Goal: Task Accomplishment & Management: Manage account settings

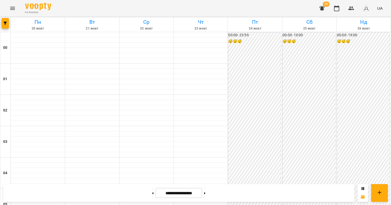
scroll to position [392, 0]
click at [5, 22] on icon "button" at bounding box center [5, 23] width 3 height 3
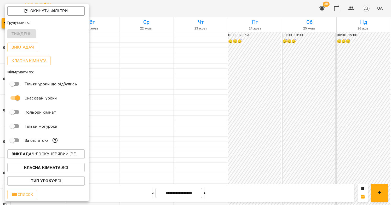
click at [55, 157] on p "Викладач : Лоскучерявий Дмитро Віталійович" at bounding box center [46, 154] width 69 height 6
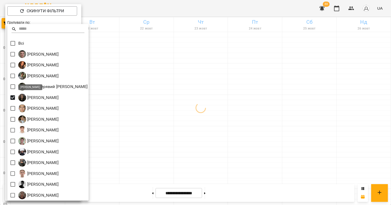
click at [207, 93] on div at bounding box center [195, 102] width 391 height 205
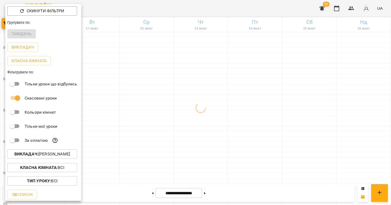
click at [191, 118] on div at bounding box center [195, 102] width 391 height 205
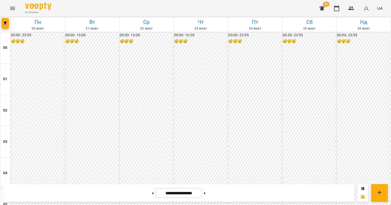
scroll to position [594, 0]
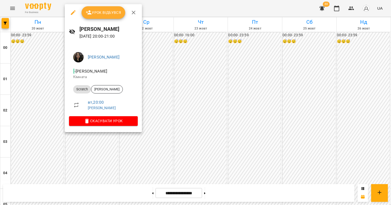
click at [204, 87] on div at bounding box center [195, 102] width 391 height 205
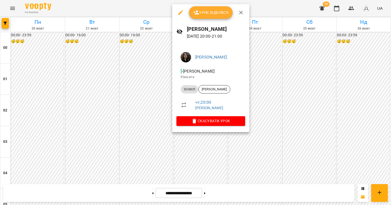
click at [168, 92] on div at bounding box center [195, 102] width 391 height 205
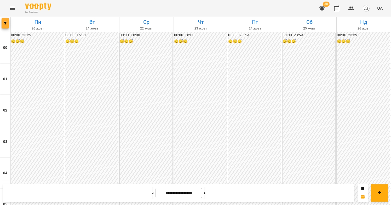
click at [7, 24] on span "button" at bounding box center [5, 23] width 7 height 3
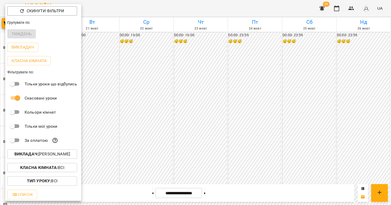
click at [49, 157] on p "Викладач : Минусора Софія Михайлівна" at bounding box center [42, 154] width 56 height 6
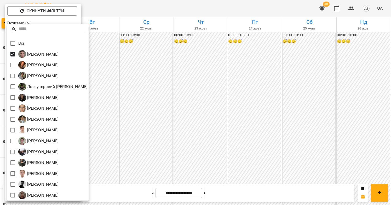
click at [181, 104] on div at bounding box center [195, 102] width 391 height 205
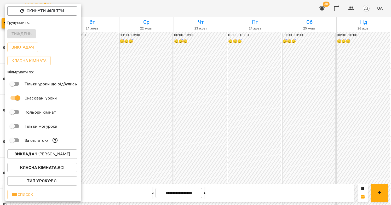
click at [185, 116] on div at bounding box center [195, 102] width 391 height 205
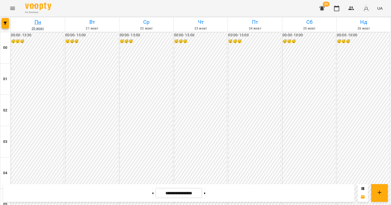
scroll to position [363, 0]
click at [5, 24] on icon "button" at bounding box center [5, 23] width 3 height 3
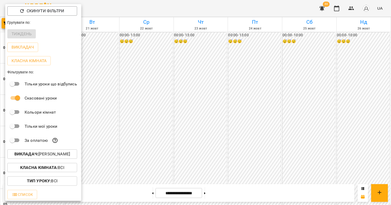
click at [50, 154] on p "Викладач : Альохін Андрій Леонідович" at bounding box center [42, 154] width 56 height 6
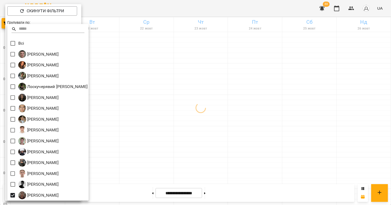
click at [208, 140] on div at bounding box center [195, 102] width 391 height 205
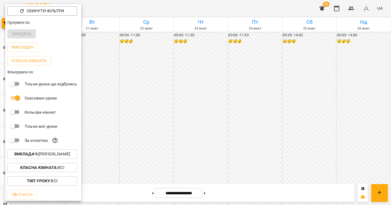
click at [195, 127] on div at bounding box center [195, 102] width 391 height 205
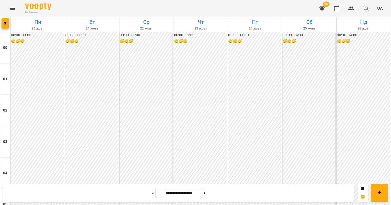
scroll to position [532, 0]
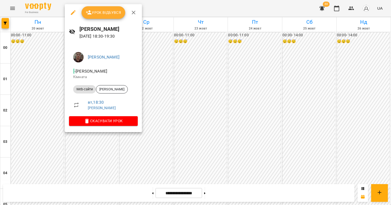
click at [178, 84] on div at bounding box center [195, 102] width 391 height 205
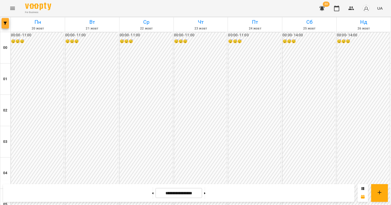
click at [6, 20] on button "button" at bounding box center [5, 23] width 7 height 10
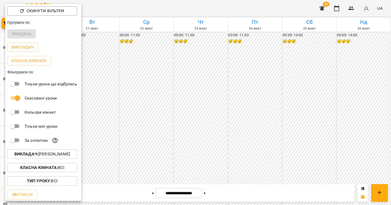
click at [57, 154] on p "Викладач : Швидкій [PERSON_NAME]" at bounding box center [42, 154] width 56 height 6
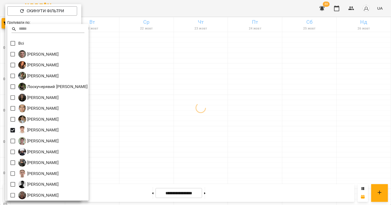
click at [171, 110] on div at bounding box center [195, 102] width 391 height 205
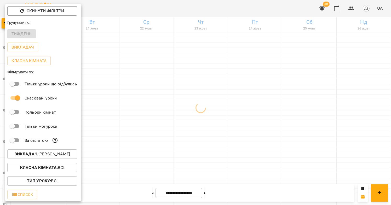
click at [183, 110] on div at bounding box center [195, 102] width 391 height 205
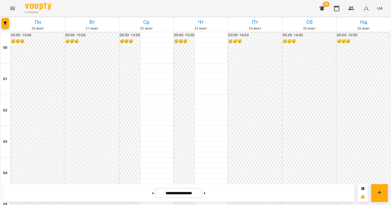
scroll to position [561, 0]
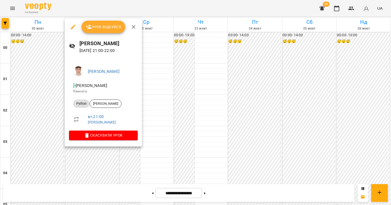
click at [95, 163] on div at bounding box center [195, 102] width 391 height 205
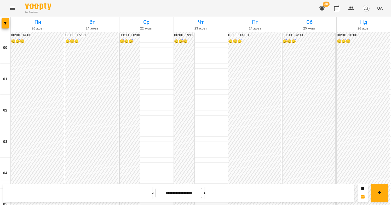
scroll to position [484, 0]
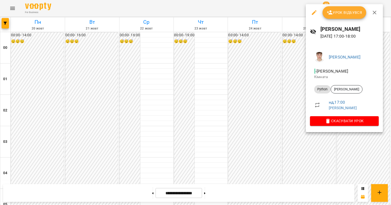
click at [347, 143] on div at bounding box center [195, 102] width 391 height 205
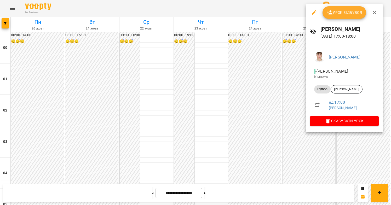
click at [300, 148] on div at bounding box center [195, 102] width 391 height 205
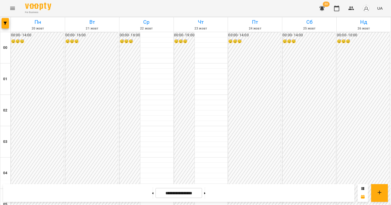
scroll to position [390, 0]
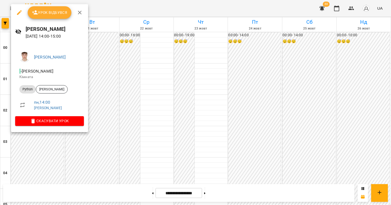
click at [129, 111] on div at bounding box center [195, 102] width 391 height 205
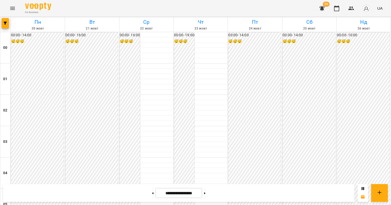
scroll to position [604, 0]
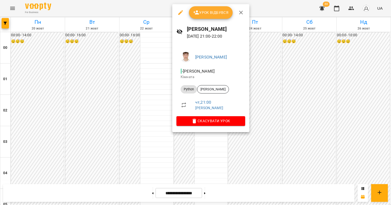
click at [151, 127] on div at bounding box center [195, 102] width 391 height 205
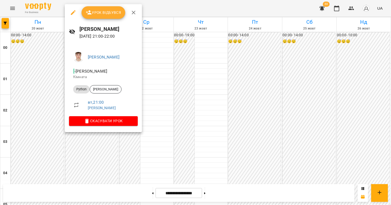
click at [97, 139] on div at bounding box center [195, 102] width 391 height 205
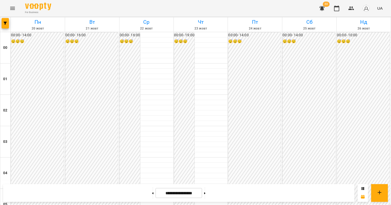
scroll to position [473, 0]
click at [4, 18] on button "button" at bounding box center [5, 23] width 7 height 10
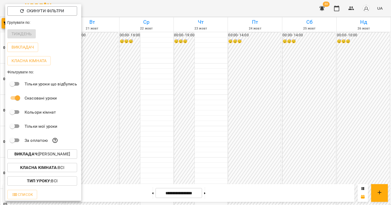
click at [54, 152] on button "Викладач : Перепечай Олег Ігорович" at bounding box center [42, 154] width 70 height 9
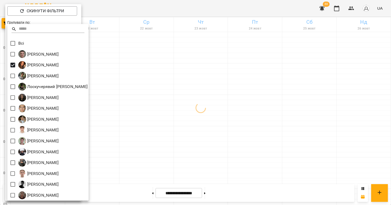
click at [210, 98] on div at bounding box center [195, 102] width 391 height 205
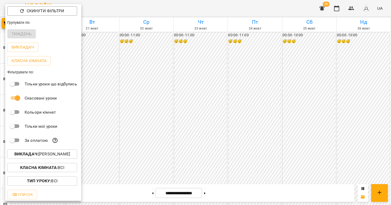
click at [221, 127] on div at bounding box center [195, 102] width 391 height 205
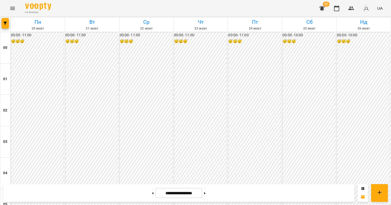
scroll to position [514, 0]
click at [6, 24] on icon "button" at bounding box center [5, 23] width 3 height 3
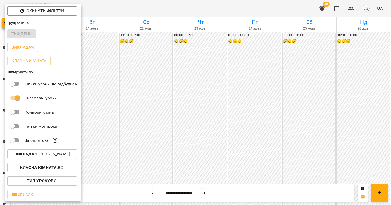
click at [59, 154] on p "Викладач : Беліменко Вікторія Віталіївна" at bounding box center [42, 154] width 56 height 6
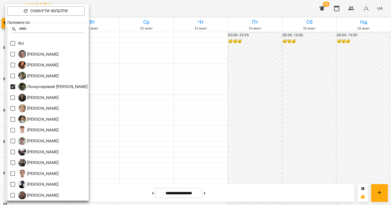
click at [161, 86] on div at bounding box center [195, 102] width 391 height 205
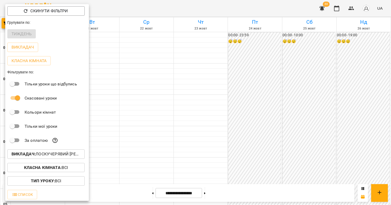
click at [179, 109] on div at bounding box center [195, 102] width 391 height 205
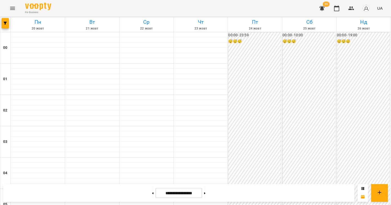
scroll to position [464, 0]
click at [5, 19] on button "button" at bounding box center [5, 23] width 7 height 10
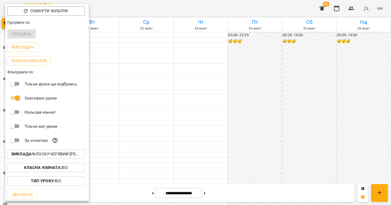
click at [55, 157] on p "Викладач : Лоскучерявий Дмитро Віталійович" at bounding box center [46, 154] width 69 height 6
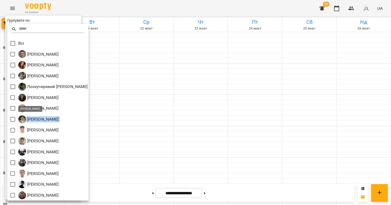
drag, startPoint x: 89, startPoint y: 120, endPoint x: 26, endPoint y: 120, distance: 63.1
click at [26, 120] on div "[PERSON_NAME]" at bounding box center [47, 119] width 81 height 11
click at [89, 113] on div "[PERSON_NAME]" at bounding box center [47, 108] width 81 height 11
drag, startPoint x: 86, startPoint y: 119, endPoint x: 27, endPoint y: 122, distance: 58.1
click at [27, 122] on div "[PERSON_NAME]" at bounding box center [47, 119] width 81 height 11
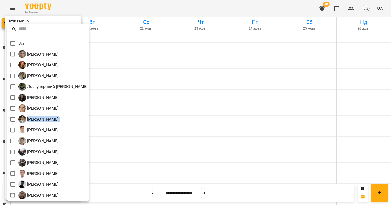
click at [89, 117] on div "[PERSON_NAME]" at bounding box center [47, 119] width 81 height 11
drag, startPoint x: 84, startPoint y: 119, endPoint x: 27, endPoint y: 122, distance: 56.6
click at [27, 122] on div "[PERSON_NAME]" at bounding box center [47, 119] width 81 height 11
click at [89, 121] on div "[PERSON_NAME]" at bounding box center [47, 119] width 81 height 11
drag, startPoint x: 85, startPoint y: 120, endPoint x: 28, endPoint y: 122, distance: 56.8
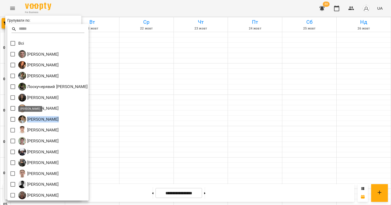
click at [28, 122] on div "[PERSON_NAME]" at bounding box center [47, 119] width 81 height 11
click at [89, 117] on div "[PERSON_NAME]" at bounding box center [47, 119] width 81 height 11
drag, startPoint x: 85, startPoint y: 120, endPoint x: 27, endPoint y: 121, distance: 58.1
click at [27, 121] on div "[PERSON_NAME]" at bounding box center [47, 119] width 81 height 11
click at [89, 118] on div "[PERSON_NAME]" at bounding box center [47, 119] width 81 height 11
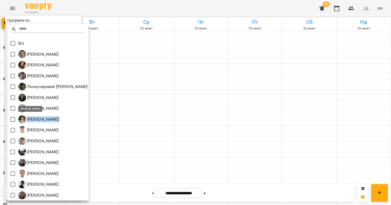
drag, startPoint x: 85, startPoint y: 121, endPoint x: 27, endPoint y: 122, distance: 57.8
click at [27, 122] on div "[PERSON_NAME]" at bounding box center [47, 119] width 81 height 11
click at [89, 119] on div "[PERSON_NAME]" at bounding box center [47, 119] width 81 height 11
drag, startPoint x: 85, startPoint y: 120, endPoint x: 27, endPoint y: 122, distance: 57.6
click at [27, 122] on div "[PERSON_NAME]" at bounding box center [47, 119] width 81 height 11
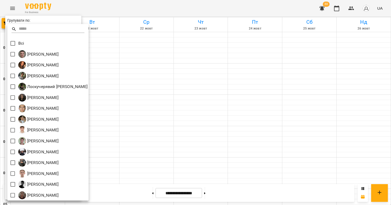
click at [89, 120] on div "[PERSON_NAME]" at bounding box center [47, 119] width 81 height 11
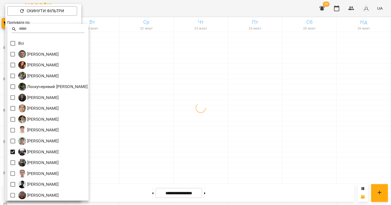
click at [191, 115] on div at bounding box center [195, 102] width 391 height 205
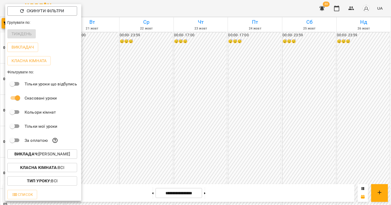
click at [203, 105] on div at bounding box center [195, 102] width 391 height 205
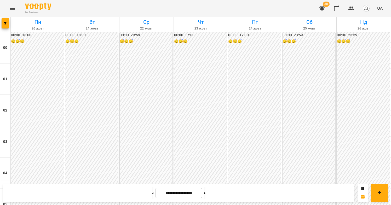
scroll to position [523, 0]
click at [6, 25] on button "button" at bounding box center [5, 23] width 7 height 10
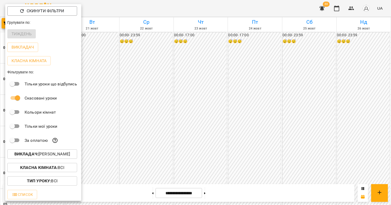
click at [54, 157] on p "Викладач : [PERSON_NAME]" at bounding box center [42, 154] width 56 height 6
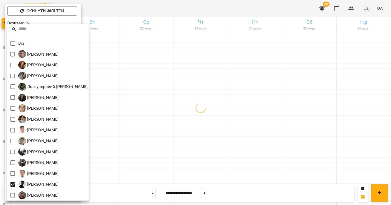
click at [170, 137] on div at bounding box center [195, 102] width 391 height 205
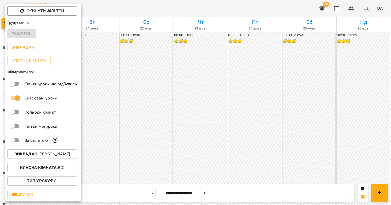
click at [212, 122] on div at bounding box center [195, 102] width 391 height 205
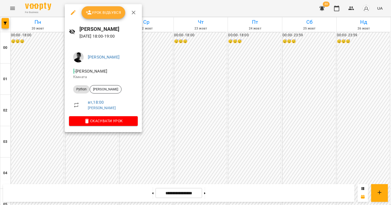
click at [163, 116] on div at bounding box center [195, 102] width 391 height 205
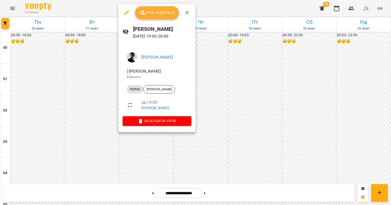
click at [153, 139] on div at bounding box center [195, 102] width 391 height 205
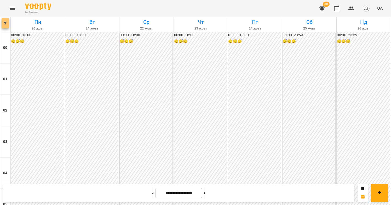
click at [8, 23] on span "button" at bounding box center [5, 23] width 7 height 3
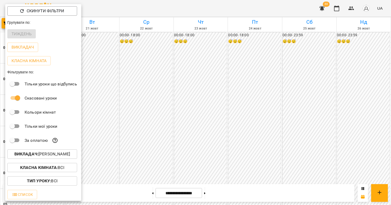
click at [64, 155] on p "Викладач : Шатило Артем Сергійович" at bounding box center [42, 154] width 56 height 6
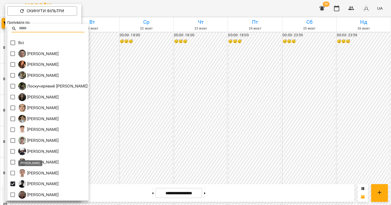
scroll to position [1, 0]
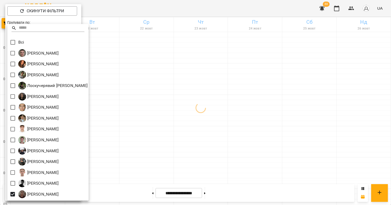
click at [191, 121] on div at bounding box center [195, 102] width 391 height 205
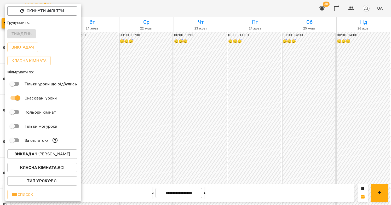
click at [161, 91] on div at bounding box center [195, 102] width 391 height 205
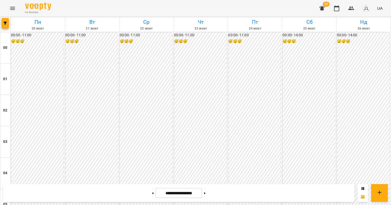
scroll to position [476, 0]
click at [1, 24] on div at bounding box center [5, 24] width 10 height 15
click at [2, 24] on span "button" at bounding box center [5, 23] width 7 height 3
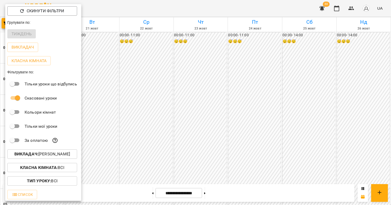
click at [47, 156] on p "Викладач : Швидкій [PERSON_NAME]" at bounding box center [42, 154] width 56 height 6
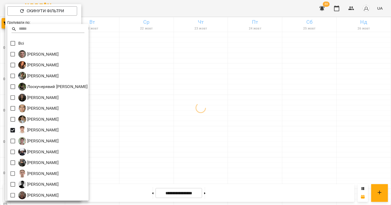
click at [174, 111] on div at bounding box center [195, 102] width 391 height 205
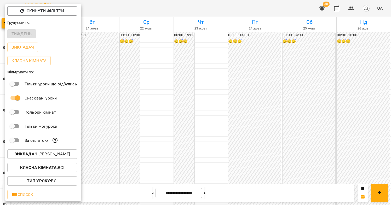
click at [171, 111] on div at bounding box center [195, 102] width 391 height 205
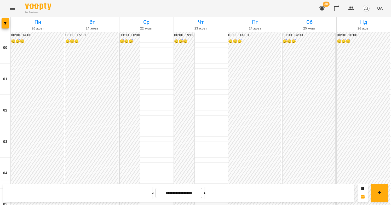
scroll to position [527, 0]
click at [208, 192] on div at bounding box center [204, 194] width 5 height 12
click at [206, 193] on button at bounding box center [204, 194] width 1 height 12
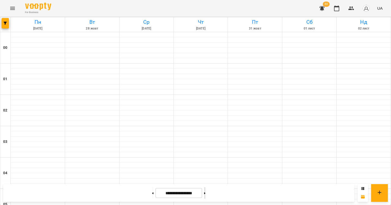
click at [206, 193] on button at bounding box center [204, 194] width 1 height 12
type input "**********"
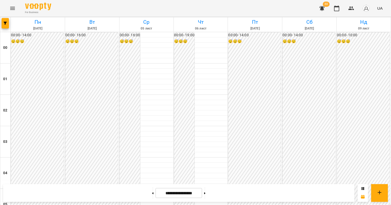
scroll to position [604, 0]
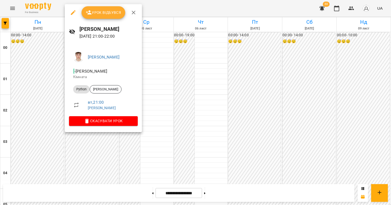
click at [178, 102] on div at bounding box center [195, 102] width 391 height 205
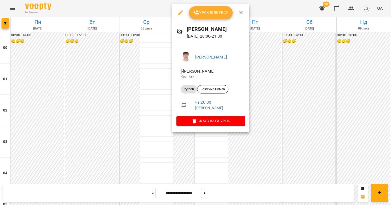
click at [143, 80] on div at bounding box center [195, 102] width 391 height 205
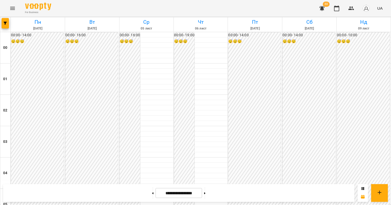
scroll to position [520, 0]
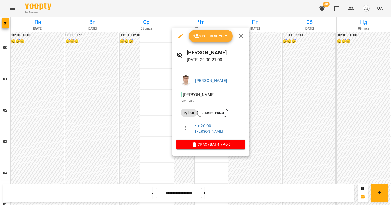
click at [200, 161] on div at bounding box center [195, 102] width 391 height 205
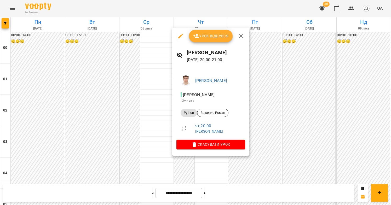
click at [196, 161] on div at bounding box center [195, 102] width 391 height 205
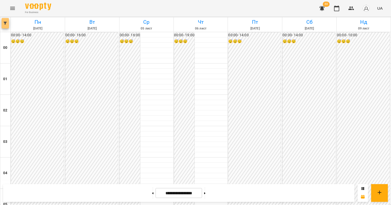
click at [4, 22] on icon "button" at bounding box center [5, 23] width 3 height 3
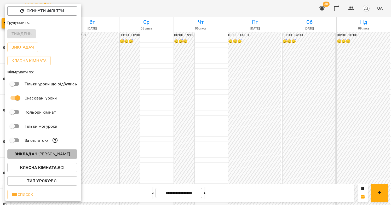
click at [51, 157] on p "Викладач : Перепечай Олег Ігорович" at bounding box center [42, 154] width 56 height 6
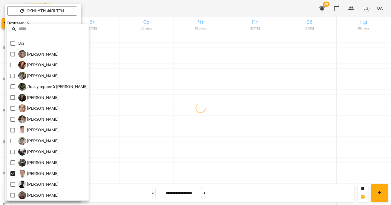
click at [173, 122] on div at bounding box center [195, 102] width 391 height 205
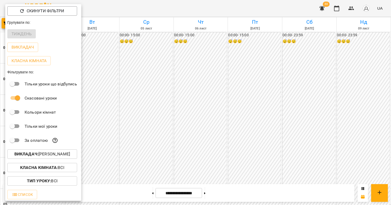
click at [146, 91] on div at bounding box center [195, 102] width 391 height 205
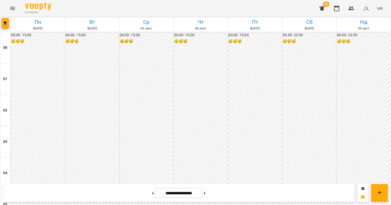
scroll to position [475, 0]
click at [7, 24] on span "button" at bounding box center [5, 23] width 7 height 3
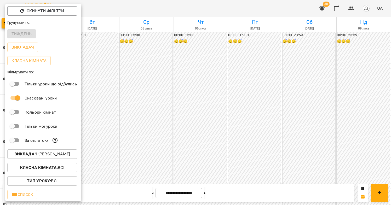
click at [49, 157] on p "Викладач : [PERSON_NAME]" at bounding box center [42, 154] width 56 height 6
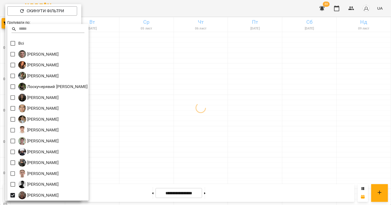
click at [144, 156] on div at bounding box center [195, 102] width 391 height 205
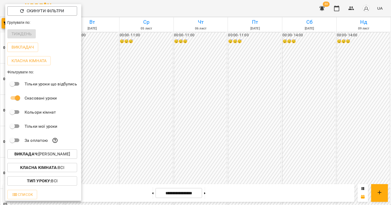
click at [189, 119] on div at bounding box center [195, 102] width 391 height 205
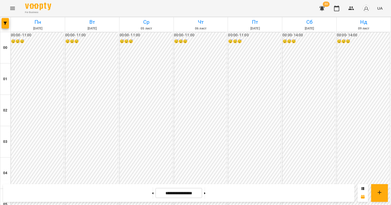
scroll to position [487, 0]
click at [4, 23] on icon "button" at bounding box center [5, 23] width 3 height 3
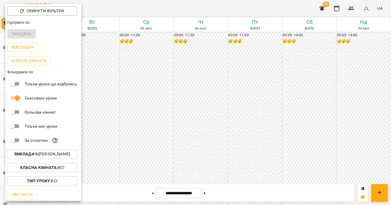
click at [59, 156] on p "Викладач : Швидкій [PERSON_NAME]" at bounding box center [42, 154] width 56 height 6
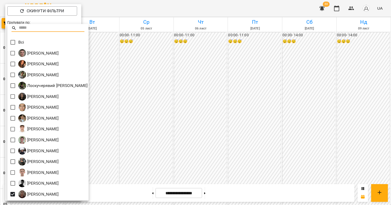
scroll to position [0, 0]
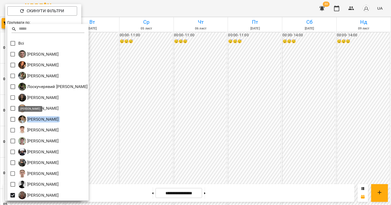
drag, startPoint x: 87, startPoint y: 119, endPoint x: 27, endPoint y: 119, distance: 59.4
click at [27, 119] on div "[PERSON_NAME]" at bounding box center [47, 119] width 81 height 11
click at [89, 119] on div "[PERSON_NAME]" at bounding box center [47, 119] width 81 height 11
drag, startPoint x: 85, startPoint y: 120, endPoint x: 27, endPoint y: 120, distance: 57.3
click at [27, 120] on div "[PERSON_NAME]" at bounding box center [47, 119] width 81 height 11
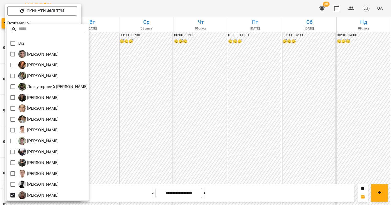
click at [89, 121] on div "[PERSON_NAME]" at bounding box center [47, 119] width 81 height 11
drag, startPoint x: 85, startPoint y: 120, endPoint x: 26, endPoint y: 121, distance: 59.4
click at [26, 121] on div "[PERSON_NAME]" at bounding box center [47, 119] width 81 height 11
click at [89, 120] on div "[PERSON_NAME]" at bounding box center [47, 119] width 81 height 11
drag, startPoint x: 85, startPoint y: 119, endPoint x: 27, endPoint y: 121, distance: 57.6
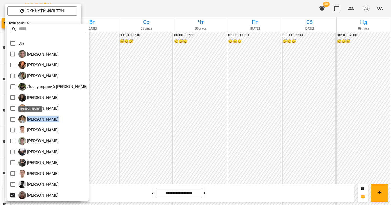
click at [27, 121] on div "[PERSON_NAME]" at bounding box center [47, 119] width 81 height 11
click at [89, 125] on div "[PERSON_NAME]" at bounding box center [47, 119] width 81 height 11
drag, startPoint x: 85, startPoint y: 119, endPoint x: 27, endPoint y: 121, distance: 57.3
click at [27, 121] on div "[PERSON_NAME]" at bounding box center [47, 119] width 81 height 11
click at [89, 121] on div "[PERSON_NAME]" at bounding box center [47, 119] width 81 height 11
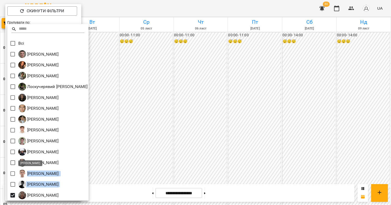
drag, startPoint x: 84, startPoint y: 184, endPoint x: 27, endPoint y: 174, distance: 57.9
click at [27, 174] on div "Всі [PERSON_NAME] [PERSON_NAME] [PERSON_NAME] [PERSON_NAME] Минусора [PERSON_NA…" at bounding box center [47, 112] width 81 height 177
click at [89, 177] on div "[PERSON_NAME]" at bounding box center [47, 173] width 81 height 11
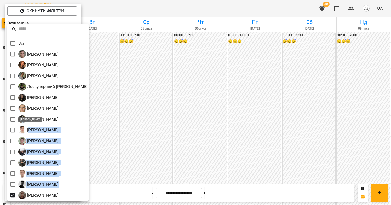
drag, startPoint x: 76, startPoint y: 183, endPoint x: 33, endPoint y: 131, distance: 67.5
click at [29, 130] on div "Всі [PERSON_NAME] [PERSON_NAME] [PERSON_NAME] [PERSON_NAME] Минусора [PERSON_NA…" at bounding box center [47, 112] width 81 height 177
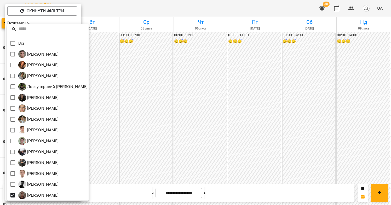
click at [89, 176] on div "[PERSON_NAME]" at bounding box center [47, 173] width 81 height 11
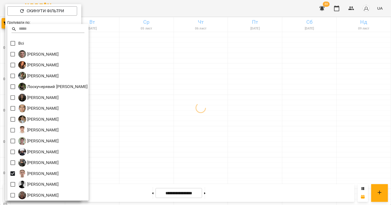
click at [165, 131] on div at bounding box center [195, 102] width 391 height 205
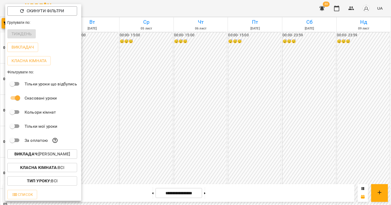
click at [117, 97] on div at bounding box center [195, 102] width 391 height 205
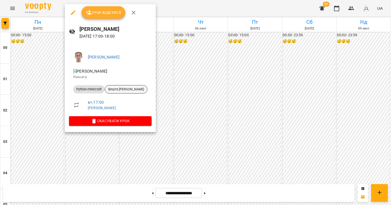
click at [119, 88] on span "Вешта [PERSON_NAME]" at bounding box center [126, 89] width 42 height 5
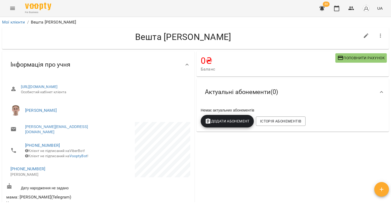
click at [380, 36] on icon "button" at bounding box center [380, 36] width 1 height 4
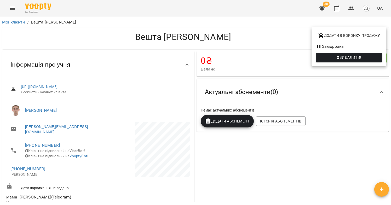
click at [339, 54] on button "Видалити!" at bounding box center [349, 57] width 66 height 9
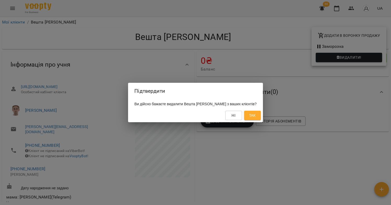
click at [251, 116] on span "Так" at bounding box center [252, 115] width 7 height 6
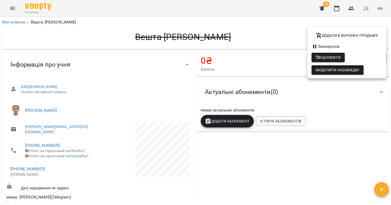
click at [248, 153] on div at bounding box center [195, 102] width 391 height 205
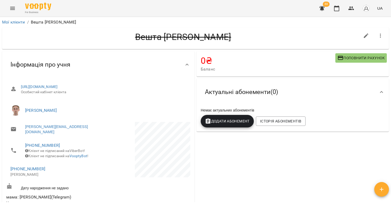
click at [7, 4] on div "For Business 30 UA" at bounding box center [195, 8] width 391 height 17
click at [13, 9] on icon "Menu" at bounding box center [12, 8] width 6 height 6
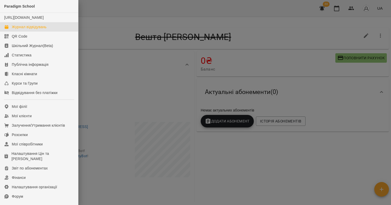
click at [38, 29] on link "Журнал відвідувань" at bounding box center [39, 26] width 78 height 9
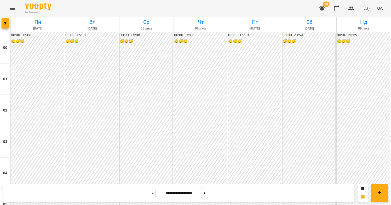
scroll to position [586, 0]
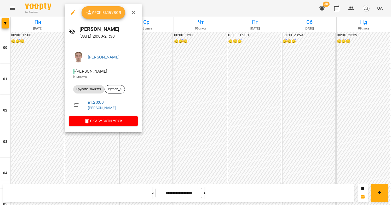
click at [198, 103] on div at bounding box center [195, 102] width 391 height 205
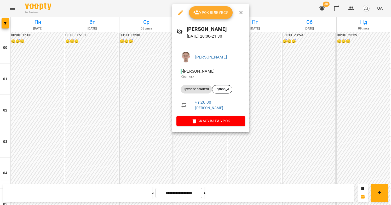
click at [107, 104] on div at bounding box center [195, 102] width 391 height 205
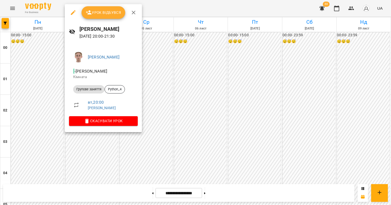
click at [89, 153] on div at bounding box center [195, 102] width 391 height 205
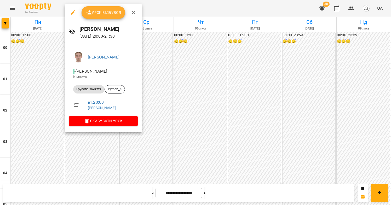
click at [95, 143] on div at bounding box center [195, 102] width 391 height 205
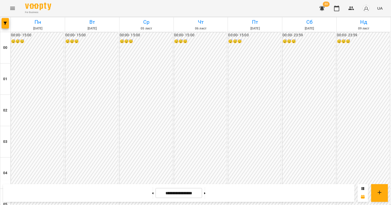
scroll to position [467, 0]
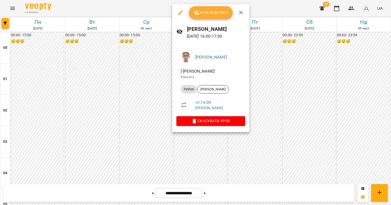
click at [202, 152] on div at bounding box center [195, 102] width 391 height 205
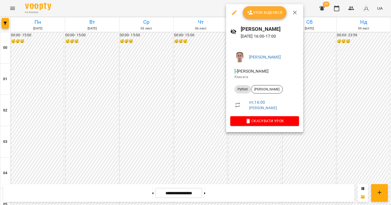
click at [204, 126] on div at bounding box center [195, 102] width 391 height 205
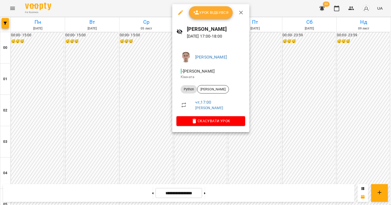
click at [258, 135] on div at bounding box center [195, 102] width 391 height 205
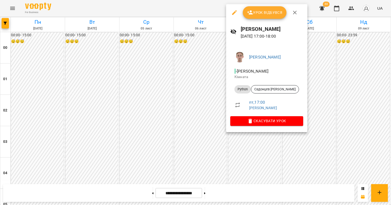
click at [247, 143] on div at bounding box center [195, 102] width 391 height 205
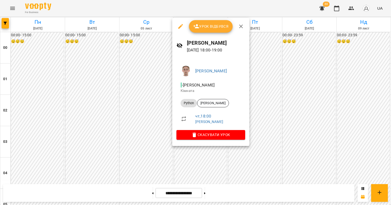
click at [266, 159] on div at bounding box center [195, 102] width 391 height 205
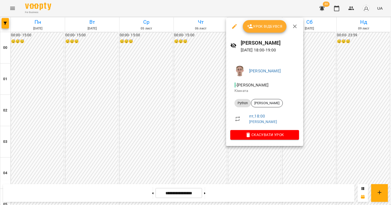
click at [263, 158] on div at bounding box center [195, 102] width 391 height 205
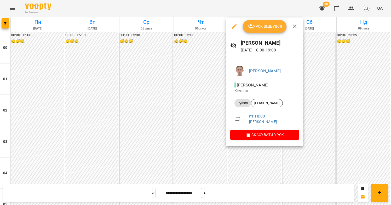
click at [263, 155] on div at bounding box center [195, 102] width 391 height 205
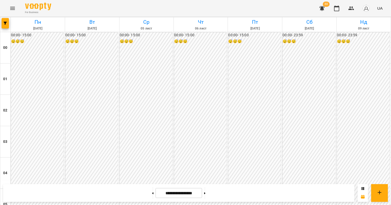
scroll to position [604, 0]
click at [6, 27] on button "button" at bounding box center [5, 23] width 7 height 10
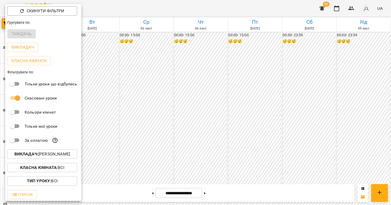
click at [31, 150] on div "Викладач : [PERSON_NAME]" at bounding box center [43, 155] width 76 height 14
click at [33, 153] on p "Викладач : [PERSON_NAME]" at bounding box center [42, 154] width 56 height 6
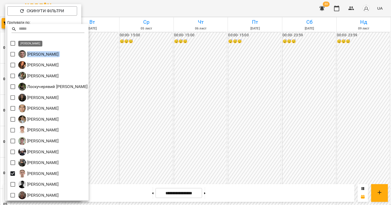
drag, startPoint x: 89, startPoint y: 53, endPoint x: 27, endPoint y: 55, distance: 61.5
click at [27, 55] on div "[PERSON_NAME]" at bounding box center [47, 54] width 81 height 11
click at [89, 57] on div "[PERSON_NAME]" at bounding box center [47, 54] width 81 height 11
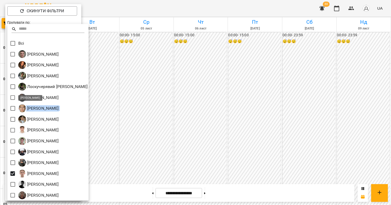
drag, startPoint x: 92, startPoint y: 109, endPoint x: 26, endPoint y: 110, distance: 65.4
click at [26, 110] on div "[PERSON_NAME]" at bounding box center [47, 108] width 81 height 11
click at [89, 104] on div "[PERSON_NAME]" at bounding box center [47, 108] width 81 height 11
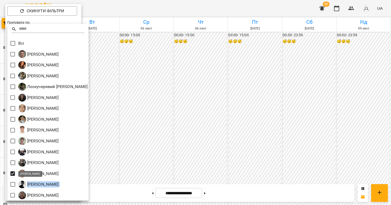
drag, startPoint x: 87, startPoint y: 186, endPoint x: 27, endPoint y: 185, distance: 60.4
click at [27, 185] on div "[PERSON_NAME]" at bounding box center [47, 184] width 81 height 11
click at [89, 181] on div "[PERSON_NAME]" at bounding box center [47, 184] width 81 height 11
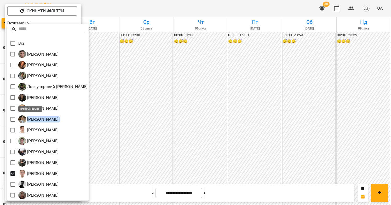
drag, startPoint x: 87, startPoint y: 120, endPoint x: 29, endPoint y: 121, distance: 58.6
click at [29, 121] on div "[PERSON_NAME]" at bounding box center [47, 119] width 81 height 11
click at [89, 117] on div "[PERSON_NAME]" at bounding box center [47, 119] width 81 height 11
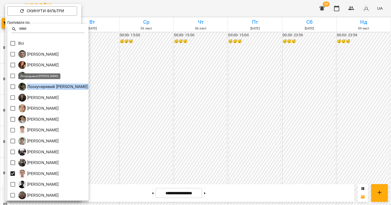
drag, startPoint x: 97, startPoint y: 87, endPoint x: 46, endPoint y: 87, distance: 51.5
click at [29, 88] on div "Лоскучерявий [PERSON_NAME]" at bounding box center [47, 86] width 81 height 11
click at [89, 72] on div "[PERSON_NAME]" at bounding box center [47, 76] width 81 height 11
click at [257, 142] on div at bounding box center [195, 102] width 391 height 205
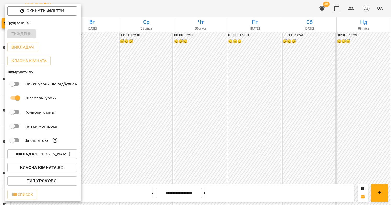
click at [256, 142] on div at bounding box center [195, 102] width 391 height 205
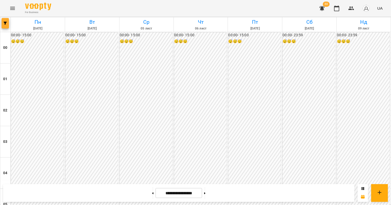
click at [4, 25] on button "button" at bounding box center [5, 23] width 7 height 10
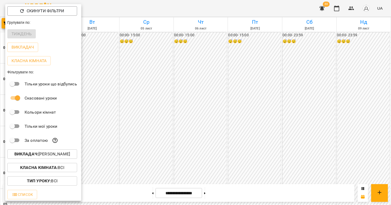
click at [244, 138] on div at bounding box center [195, 102] width 391 height 205
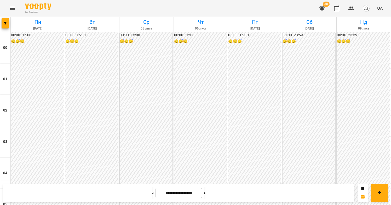
scroll to position [474, 0]
click at [5, 25] on button "button" at bounding box center [5, 23] width 7 height 10
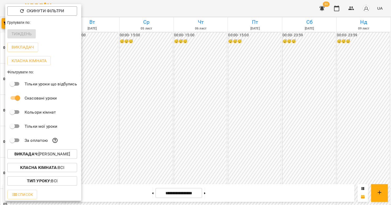
click at [69, 154] on p "Викладач : [PERSON_NAME]" at bounding box center [42, 154] width 56 height 6
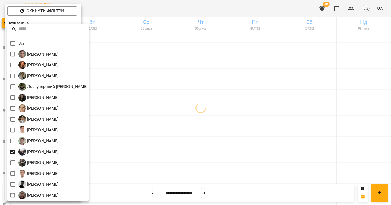
click at [201, 119] on div at bounding box center [195, 102] width 391 height 205
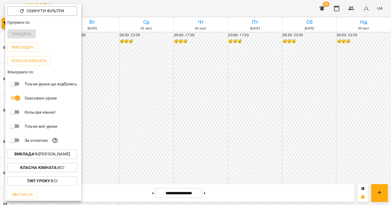
click at [202, 105] on div at bounding box center [195, 102] width 391 height 205
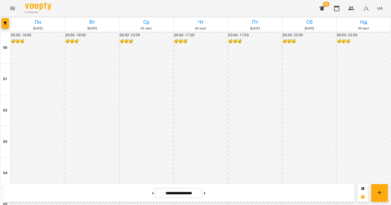
scroll to position [528, 0]
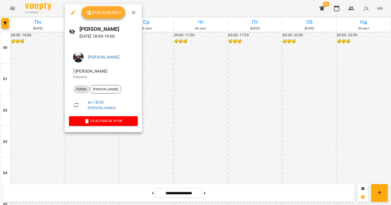
click at [215, 112] on div at bounding box center [195, 102] width 391 height 205
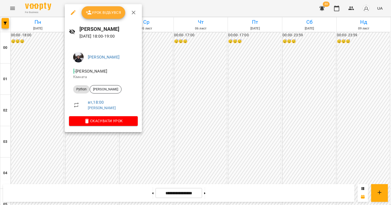
click at [202, 118] on div at bounding box center [195, 102] width 391 height 205
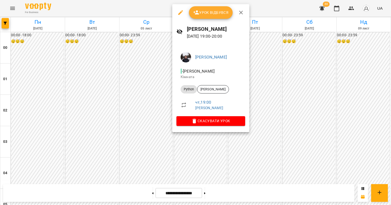
click at [148, 125] on div at bounding box center [195, 102] width 391 height 205
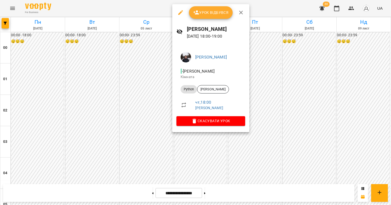
click at [155, 99] on div at bounding box center [195, 102] width 391 height 205
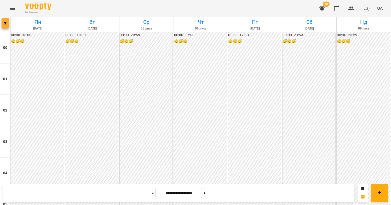
click at [7, 23] on span "button" at bounding box center [5, 23] width 7 height 3
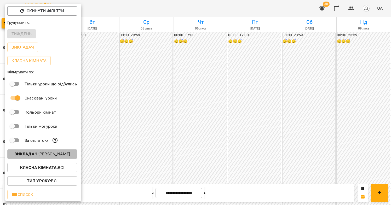
click at [51, 153] on button "Викладач : [PERSON_NAME]" at bounding box center [42, 154] width 70 height 9
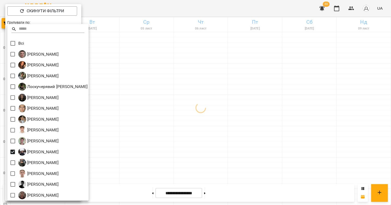
click at [159, 134] on div at bounding box center [195, 102] width 391 height 205
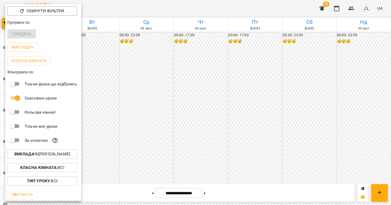
click at [204, 123] on div at bounding box center [195, 102] width 391 height 205
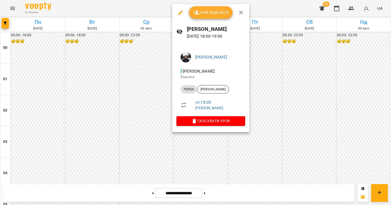
click at [145, 117] on div at bounding box center [195, 102] width 391 height 205
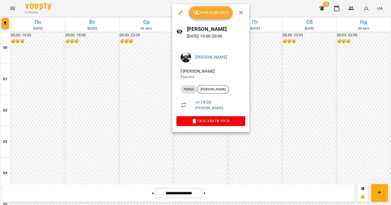
click at [193, 150] on div at bounding box center [195, 102] width 391 height 205
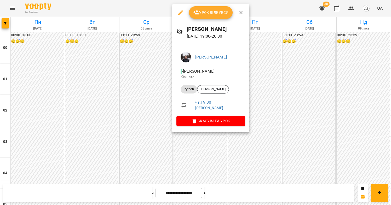
click at [205, 148] on div at bounding box center [195, 102] width 391 height 205
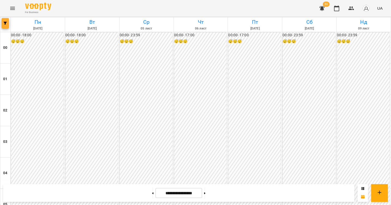
click at [7, 24] on span "button" at bounding box center [5, 23] width 7 height 3
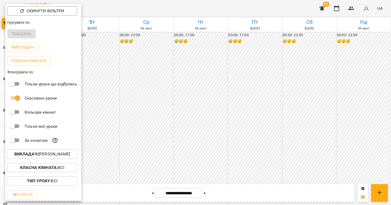
click at [58, 153] on p "Викладач : [PERSON_NAME]" at bounding box center [42, 154] width 56 height 6
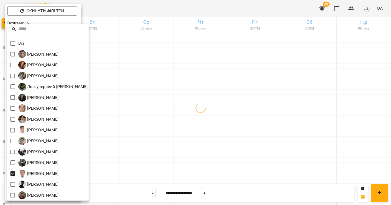
click at [143, 156] on div at bounding box center [195, 102] width 391 height 205
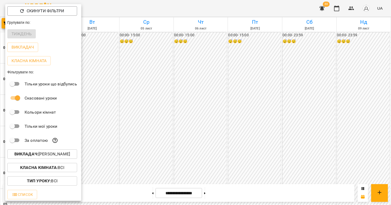
click at [188, 119] on div at bounding box center [195, 102] width 391 height 205
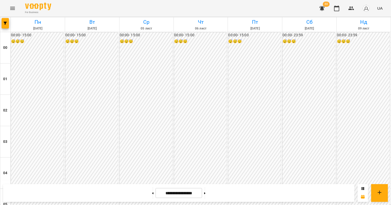
scroll to position [483, 0]
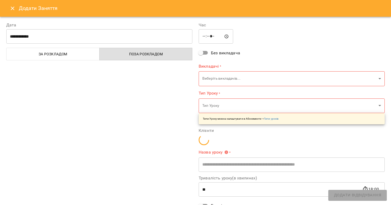
type input "**********"
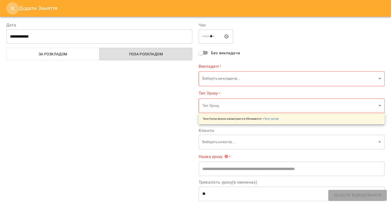
click at [15, 9] on icon "Close" at bounding box center [12, 8] width 6 height 6
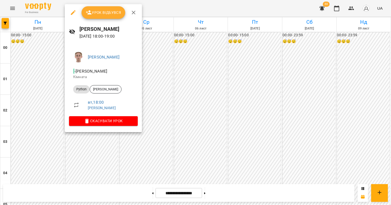
click at [103, 142] on div at bounding box center [195, 102] width 391 height 205
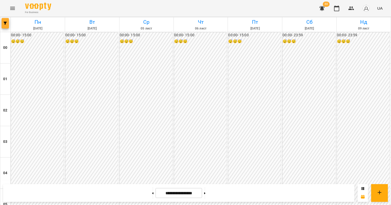
click at [6, 27] on button "button" at bounding box center [5, 23] width 7 height 10
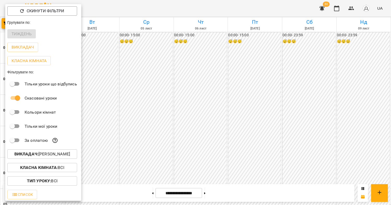
click at [44, 152] on button "Викладач : [PERSON_NAME]" at bounding box center [42, 154] width 70 height 9
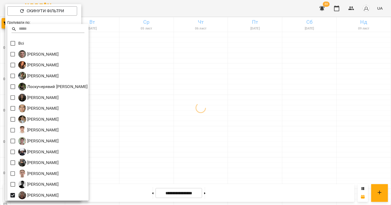
click at [207, 154] on div at bounding box center [195, 102] width 391 height 205
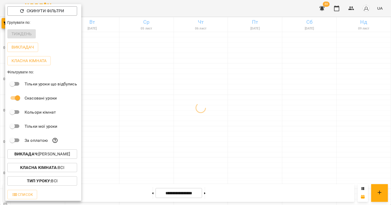
click at [234, 117] on div at bounding box center [195, 102] width 391 height 205
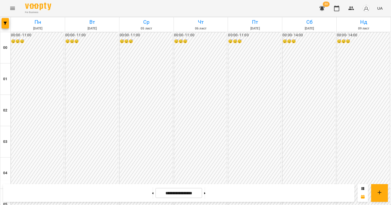
scroll to position [495, 0]
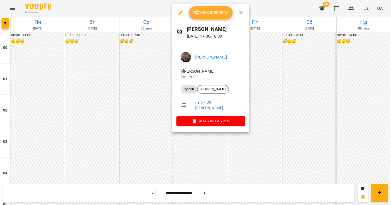
drag, startPoint x: 111, startPoint y: 50, endPoint x: 41, endPoint y: 40, distance: 71.3
click at [112, 50] on div at bounding box center [195, 102] width 391 height 205
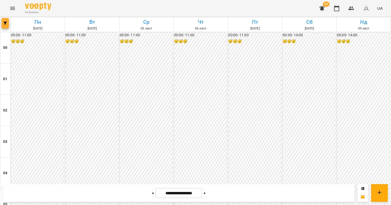
click at [2, 22] on span "button" at bounding box center [5, 23] width 7 height 3
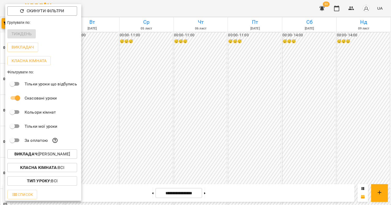
click at [44, 156] on p "Викладач : Швидкій [PERSON_NAME]" at bounding box center [42, 154] width 56 height 6
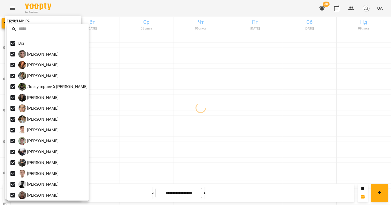
click at [247, 98] on div at bounding box center [195, 102] width 391 height 205
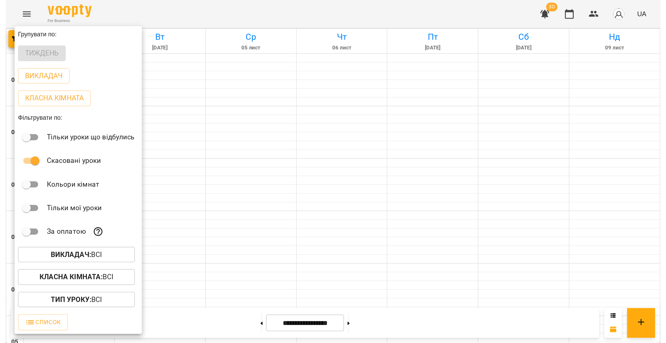
scroll to position [466, 0]
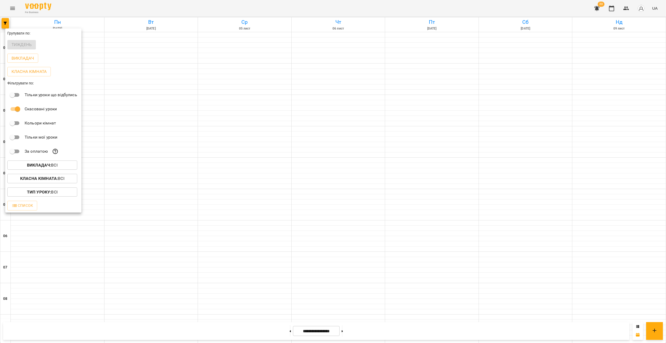
click at [269, 205] on div at bounding box center [333, 171] width 666 height 343
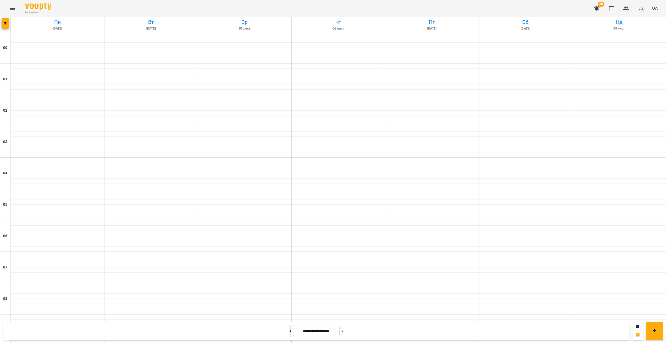
click at [289, 205] on button at bounding box center [289, 331] width 1 height 12
type input "**********"
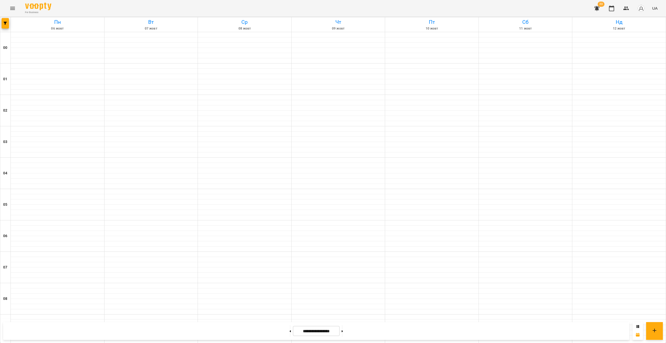
scroll to position [433, 0]
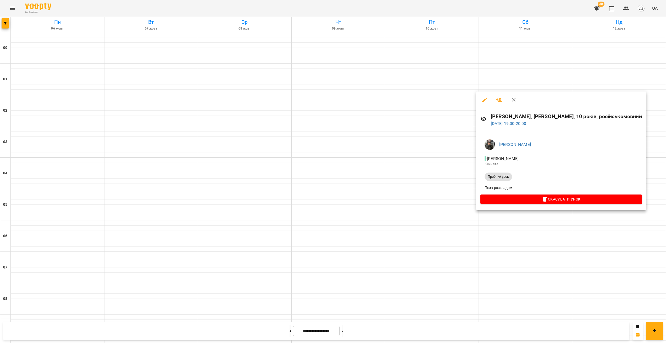
click at [391, 100] on icon "button" at bounding box center [484, 100] width 6 height 6
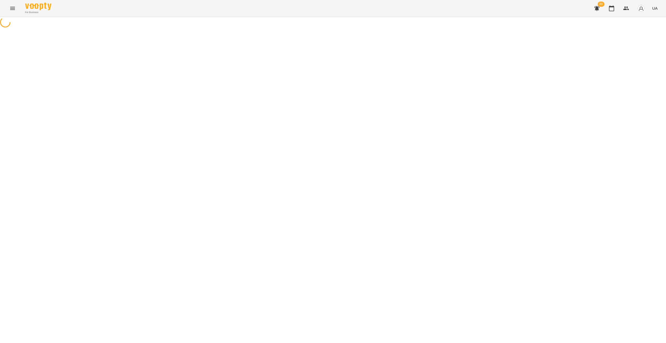
select select "**********"
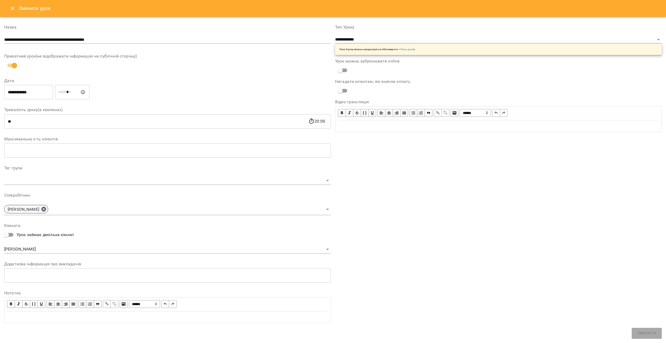
click at [117, 40] on input "**********" at bounding box center [167, 40] width 326 height 8
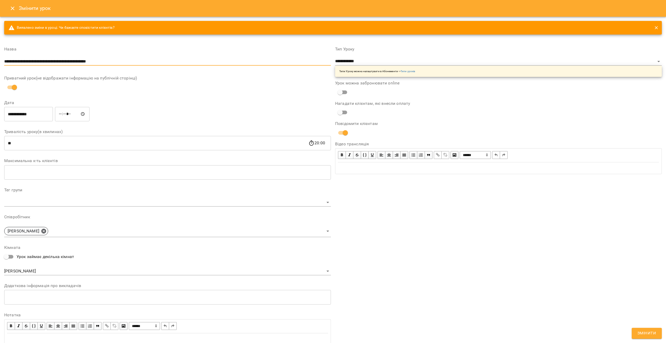
type input "**********"
click at [391, 205] on span "Змінити" at bounding box center [646, 333] width 19 height 7
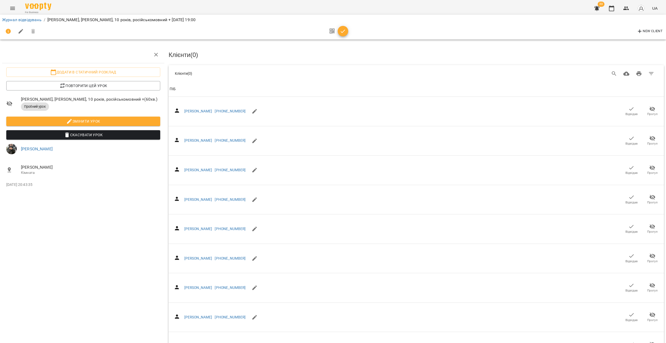
click at [18, 9] on button "Menu" at bounding box center [12, 8] width 13 height 13
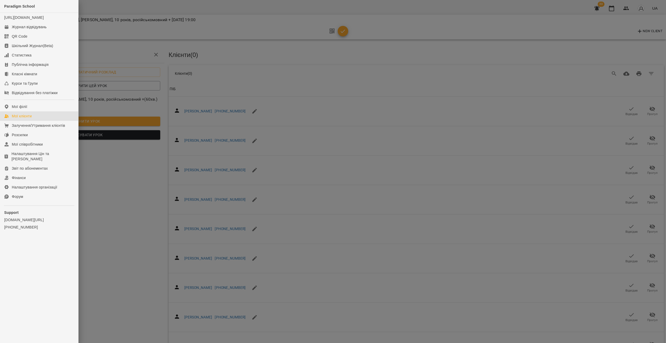
click at [36, 121] on link "Мої клієнти" at bounding box center [39, 115] width 78 height 9
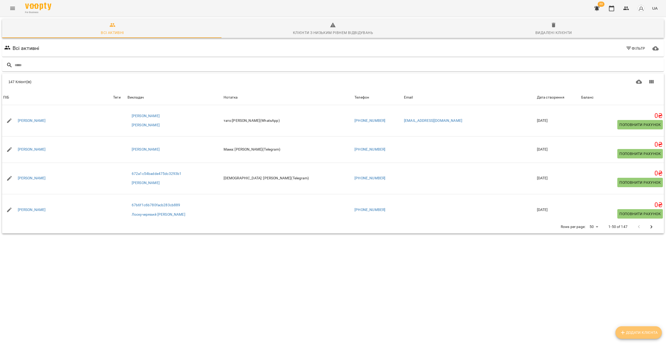
click at [391, 205] on span "Додати клієнта" at bounding box center [638, 333] width 38 height 6
select select "**"
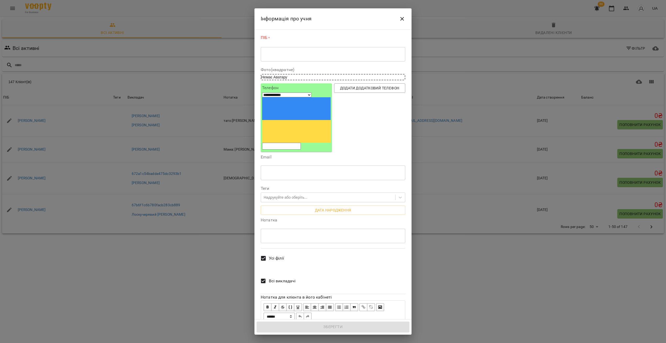
click at [273, 61] on div "* ​" at bounding box center [333, 54] width 144 height 15
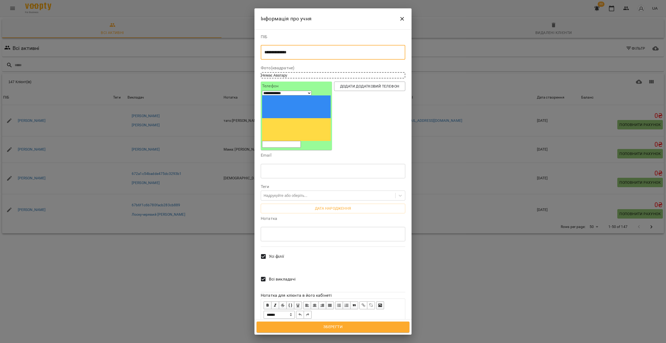
type textarea "**********"
click at [290, 141] on input "tel" at bounding box center [281, 144] width 39 height 7
type input "**"
select select "**"
type input "*"
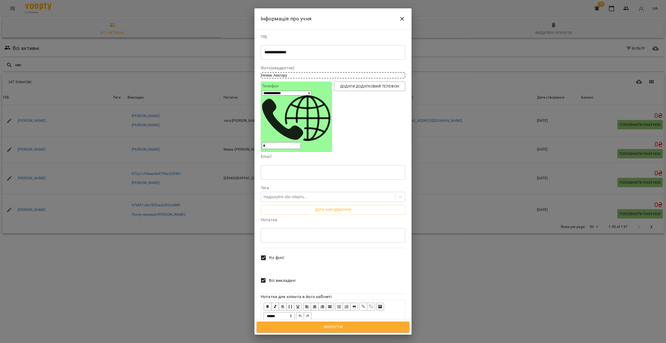
select select "**"
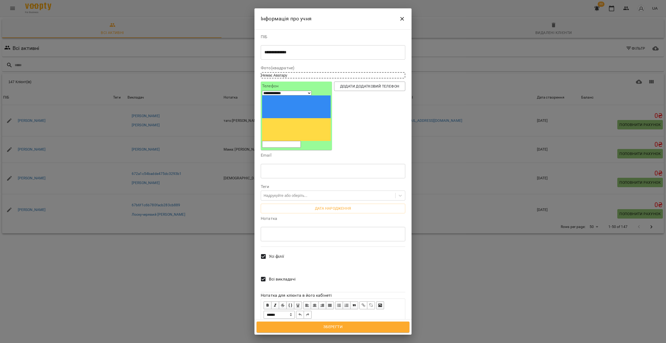
paste input "**********"
type input "**********"
click at [270, 205] on textarea at bounding box center [332, 234] width 137 height 5
type textarea "*"
type textarea "**********"
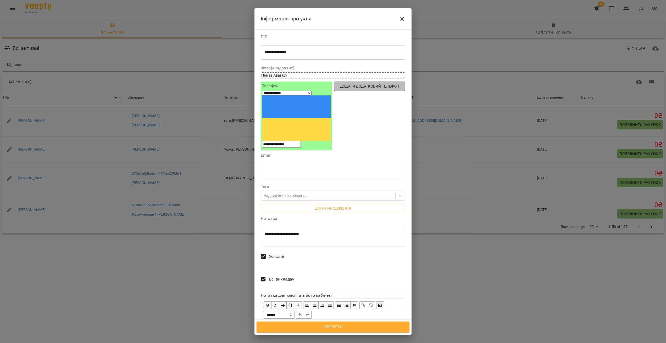
click at [365, 89] on span "Додати додатковий телефон" at bounding box center [369, 86] width 63 height 6
select select "**"
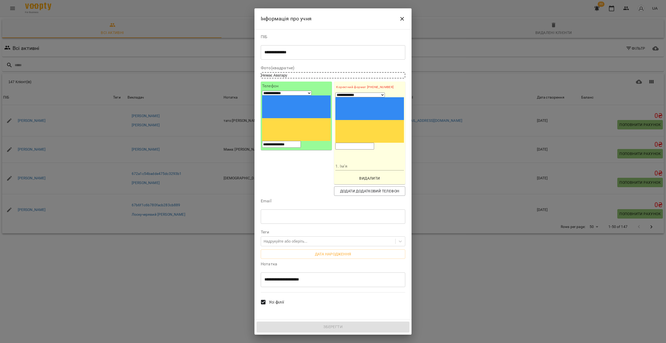
click at [361, 143] on input "tel" at bounding box center [354, 146] width 39 height 7
click at [347, 162] on input "1. Ім'я" at bounding box center [369, 166] width 69 height 8
type input "*"
type input "******"
click at [352, 143] on input "tel" at bounding box center [354, 146] width 39 height 7
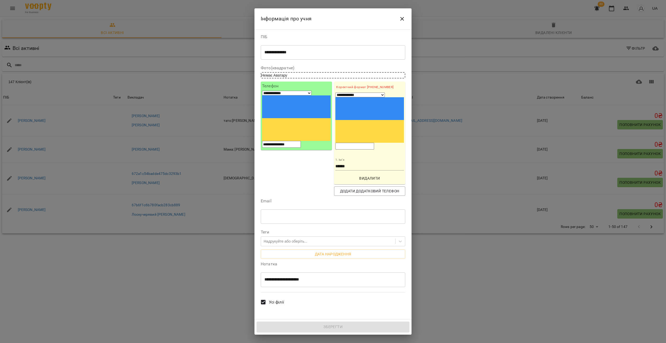
click at [352, 143] on input "tel" at bounding box center [354, 146] width 39 height 7
paste input "**********"
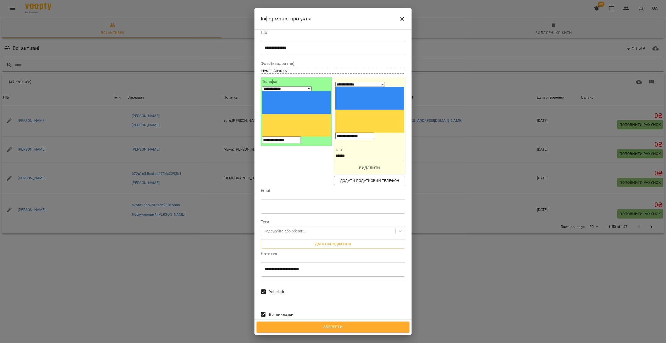
scroll to position [14, 0]
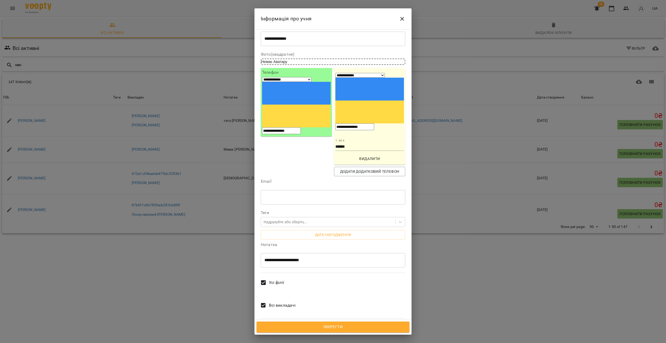
type input "**********"
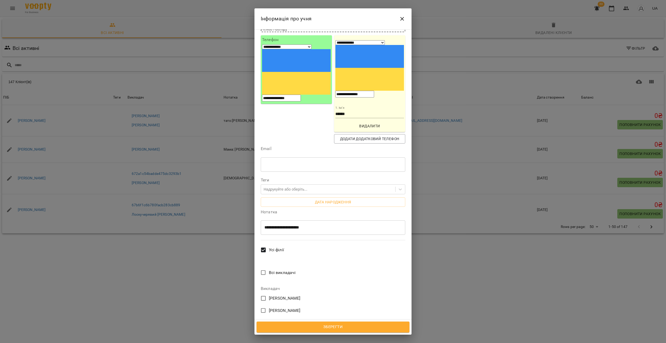
scroll to position [182, 0]
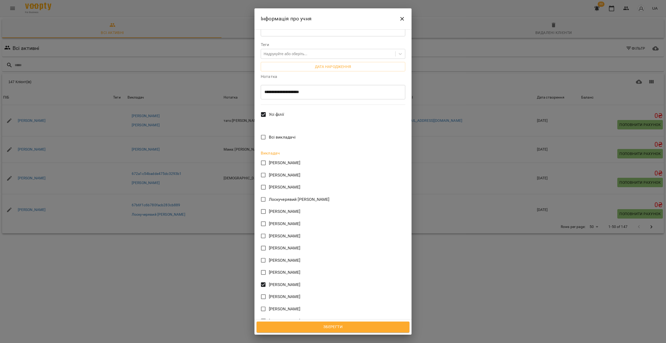
click at [339, 205] on span "Зберегти" at bounding box center [332, 327] width 141 height 7
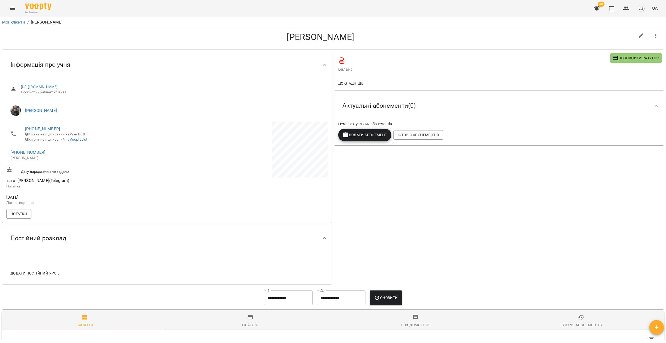
click at [44, 276] on span "Додати постійний урок" at bounding box center [34, 273] width 48 height 6
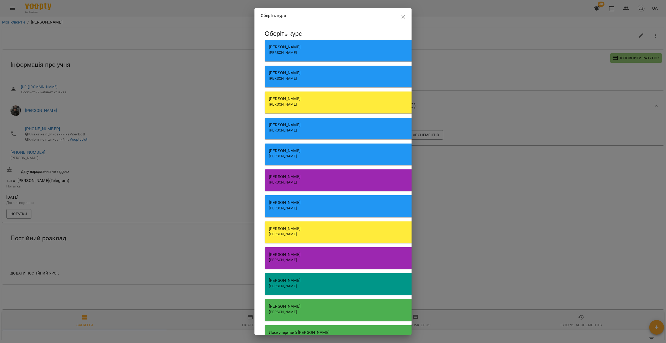
click at [297, 105] on span "[PERSON_NAME]" at bounding box center [283, 104] width 28 height 4
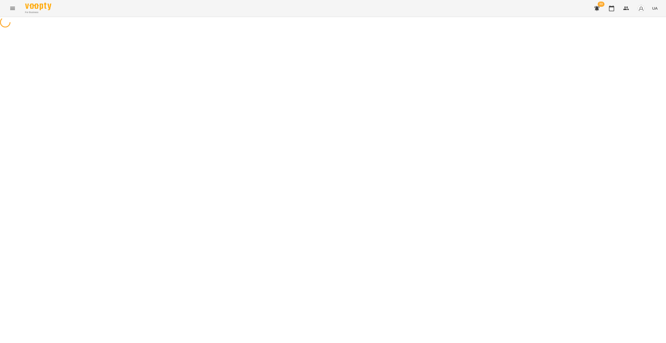
select select "*******"
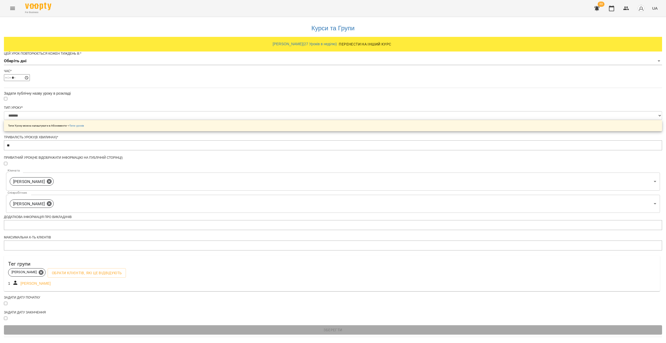
click at [293, 71] on body "**********" at bounding box center [333, 168] width 666 height 337
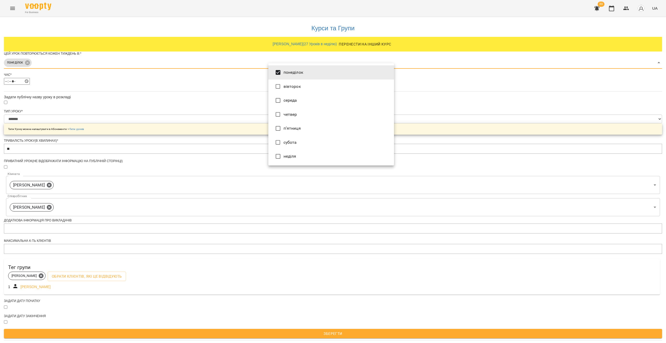
type input "***"
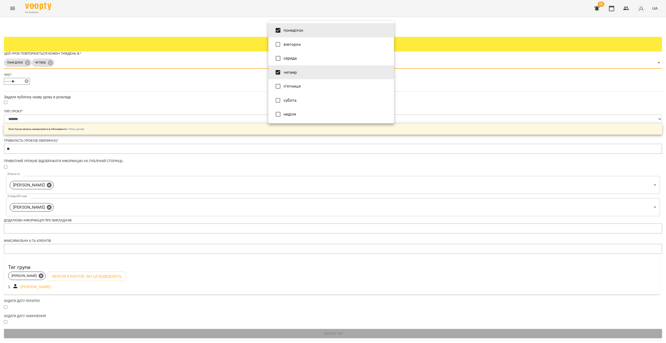
click at [238, 114] on div at bounding box center [333, 171] width 666 height 343
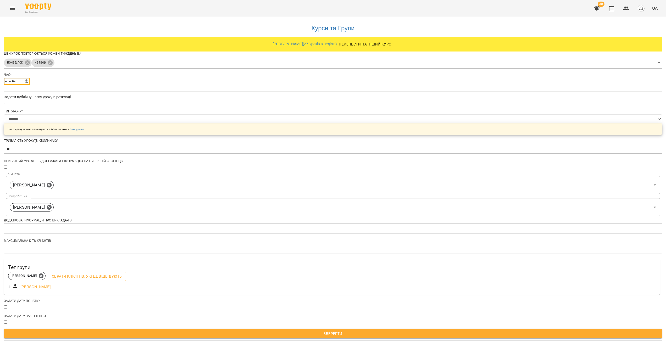
click at [30, 85] on input "*****" at bounding box center [17, 81] width 26 height 7
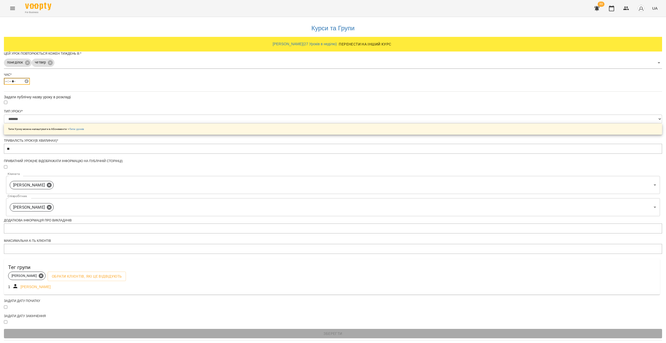
type input "*****"
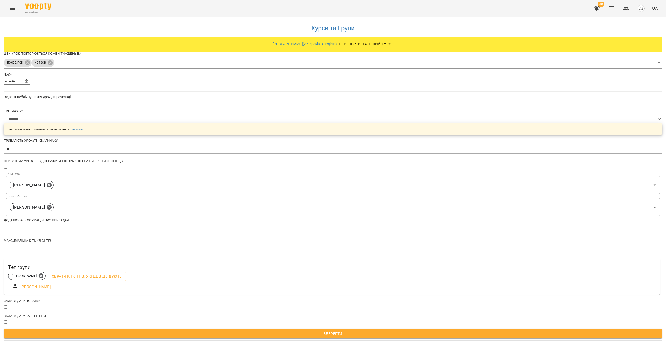
click at [408, 95] on div "**********" at bounding box center [333, 179] width 658 height 325
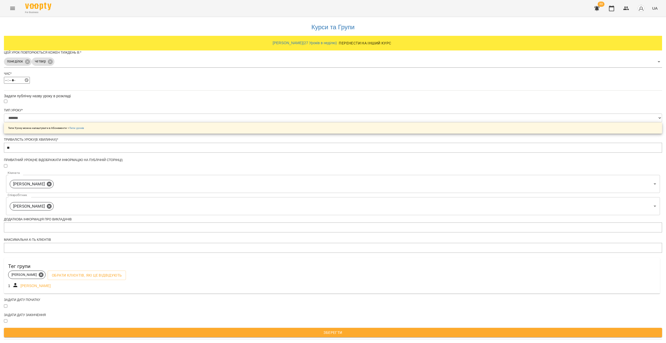
scroll to position [36, 0]
click at [272, 302] on div "Задати дату початку" at bounding box center [333, 305] width 658 height 15
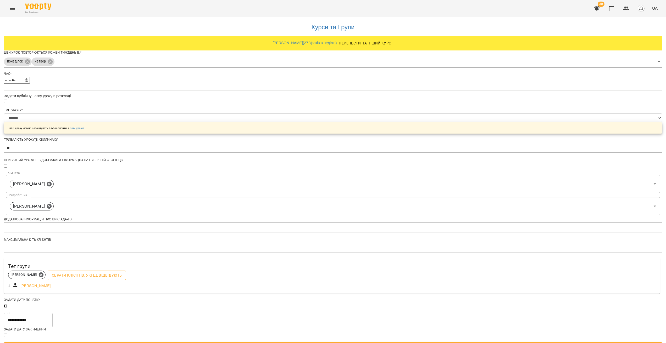
scroll to position [50, 0]
click at [53, 313] on input "**********" at bounding box center [28, 320] width 49 height 15
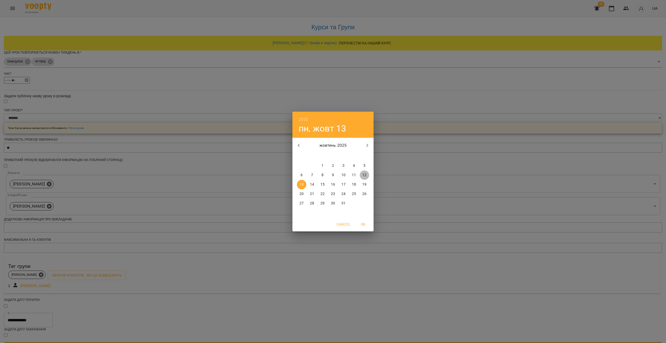
click at [366, 174] on span "12" at bounding box center [363, 175] width 9 height 5
type input "**********"
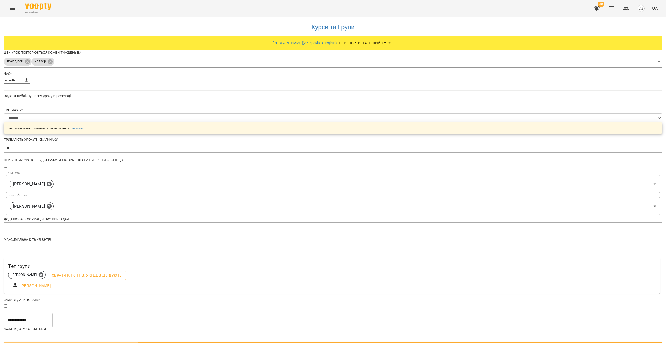
click at [335, 343] on span "Зберегти" at bounding box center [332, 347] width 649 height 6
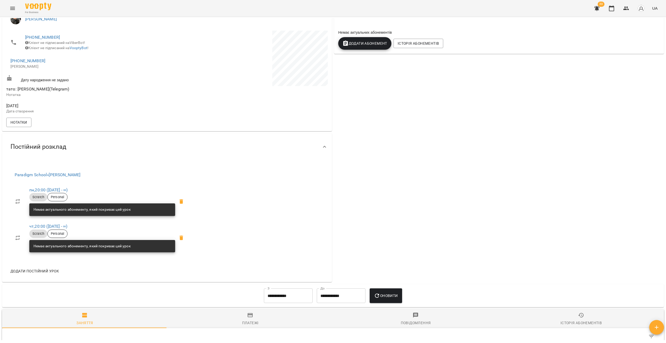
scroll to position [101, 0]
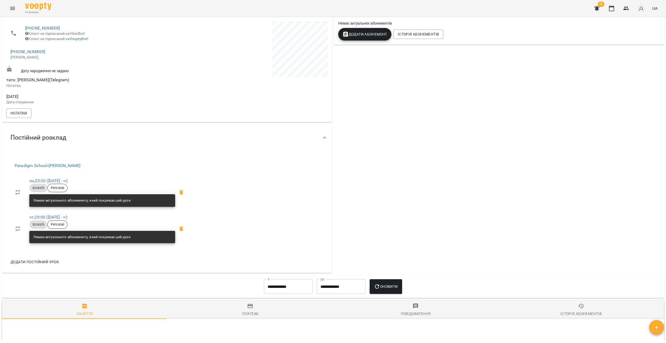
click at [324, 144] on div at bounding box center [324, 138] width 13 height 13
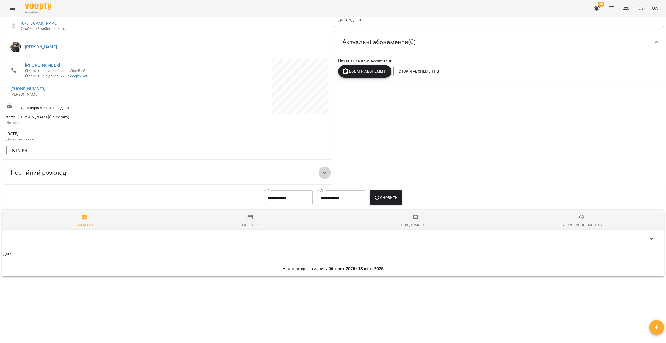
click at [321, 174] on icon at bounding box center [324, 173] width 6 height 6
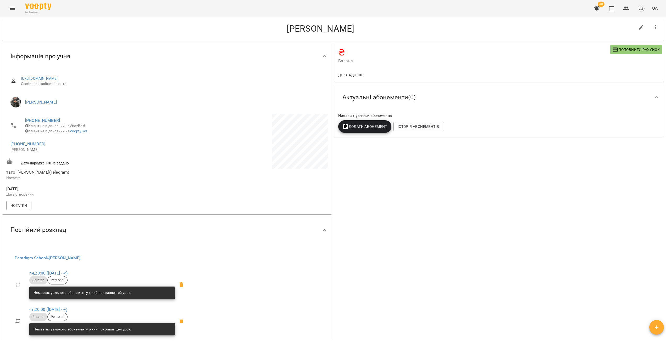
scroll to position [9, 0]
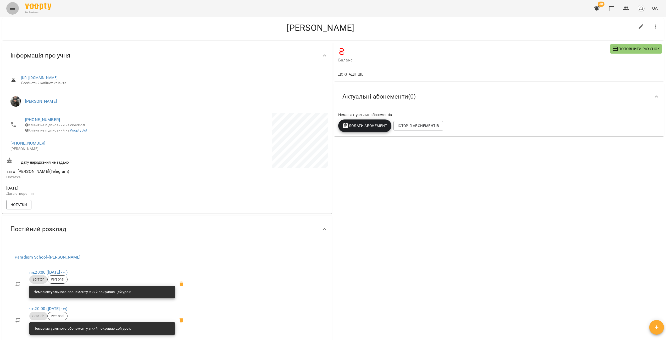
click at [12, 9] on icon "Menu" at bounding box center [12, 8] width 6 height 6
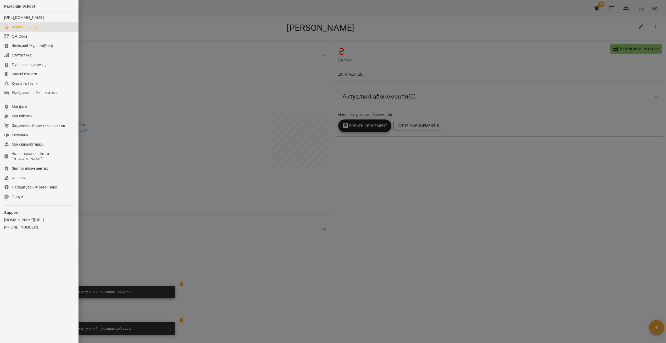
click at [31, 30] on div "Журнал відвідувань" at bounding box center [29, 26] width 35 height 5
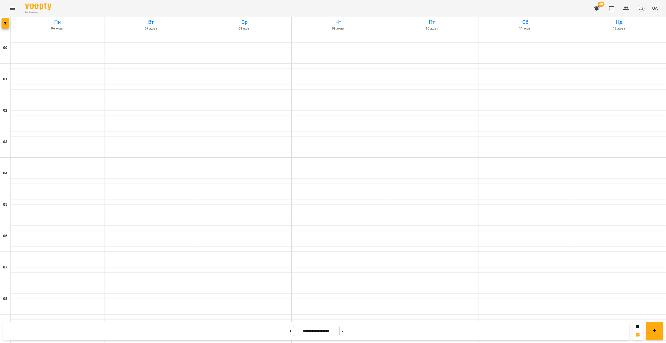
scroll to position [279, 0]
click at [4, 27] on button "button" at bounding box center [5, 23] width 7 height 10
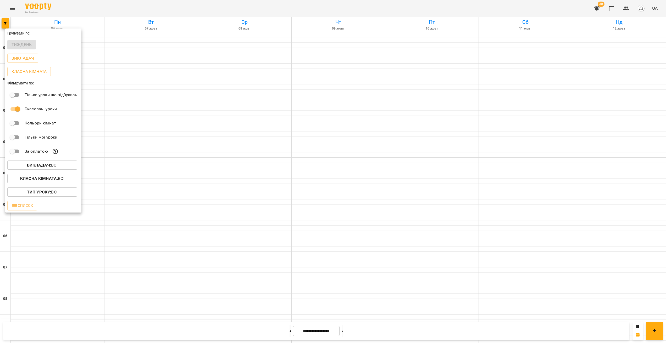
click at [65, 162] on button "Викладач : Всі" at bounding box center [42, 165] width 70 height 9
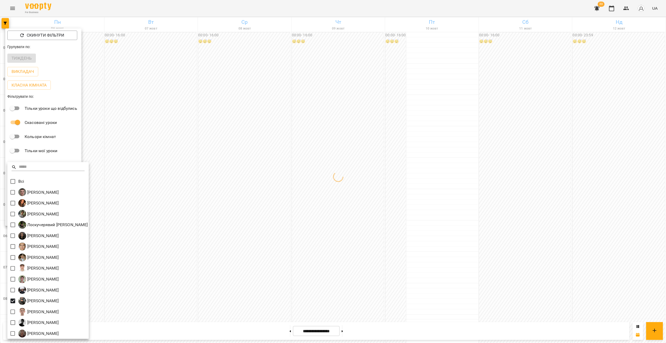
click at [202, 264] on div at bounding box center [333, 171] width 666 height 343
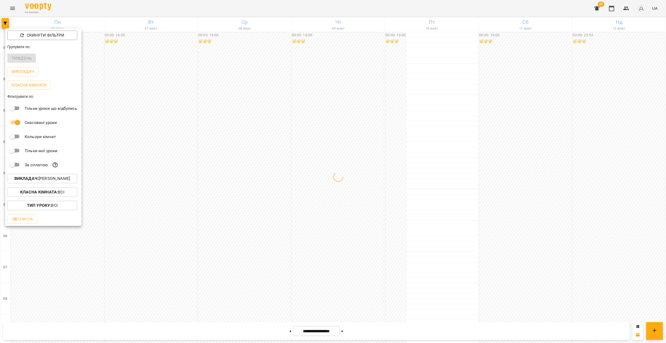
click at [217, 200] on div at bounding box center [333, 171] width 666 height 343
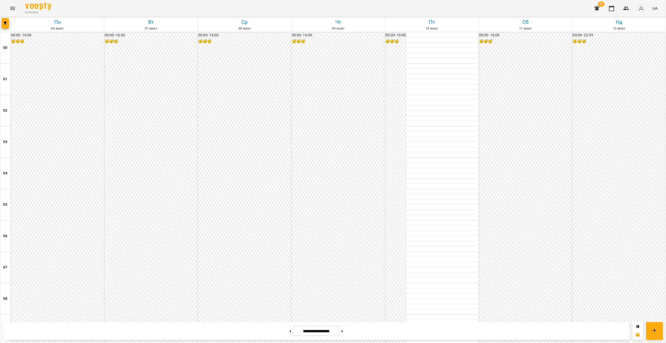
scroll to position [438, 0]
click at [343, 332] on button at bounding box center [341, 331] width 1 height 12
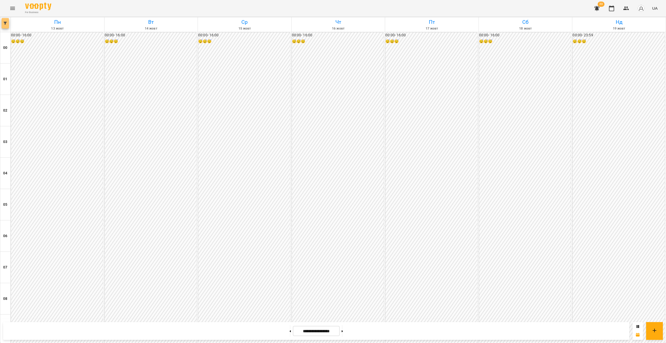
click at [3, 27] on button "button" at bounding box center [5, 23] width 7 height 10
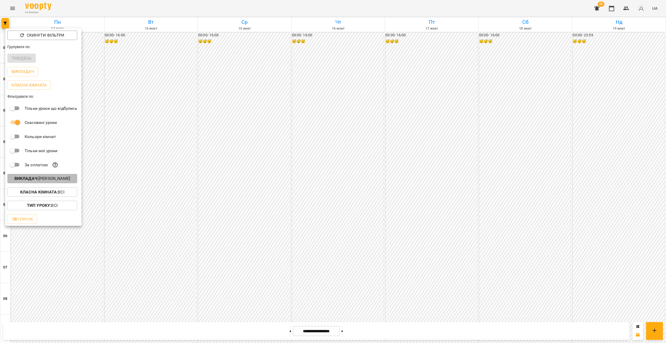
click at [56, 181] on p "Викладач : [PERSON_NAME]" at bounding box center [42, 179] width 56 height 6
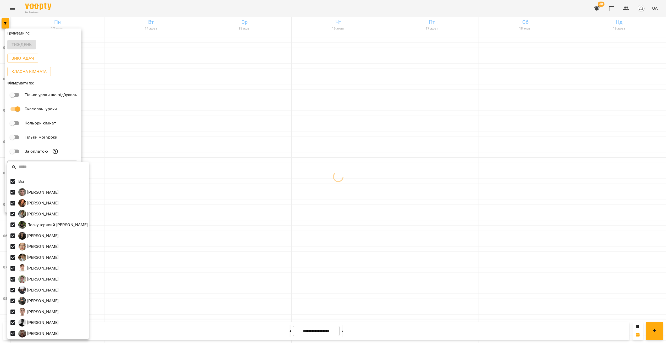
drag, startPoint x: 453, startPoint y: 183, endPoint x: 482, endPoint y: 194, distance: 30.2
click at [453, 183] on div at bounding box center [333, 171] width 666 height 343
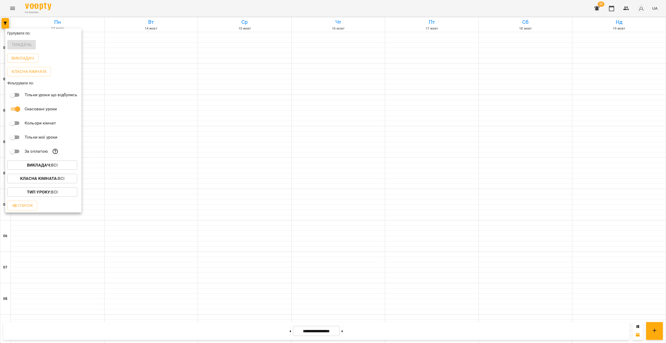
click at [503, 240] on div at bounding box center [333, 171] width 666 height 343
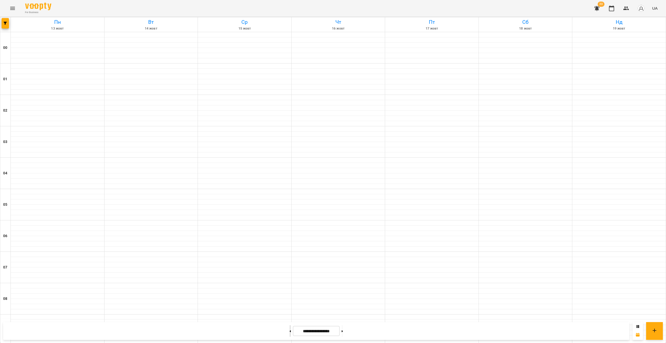
click at [289, 333] on button at bounding box center [289, 331] width 1 height 12
type input "**********"
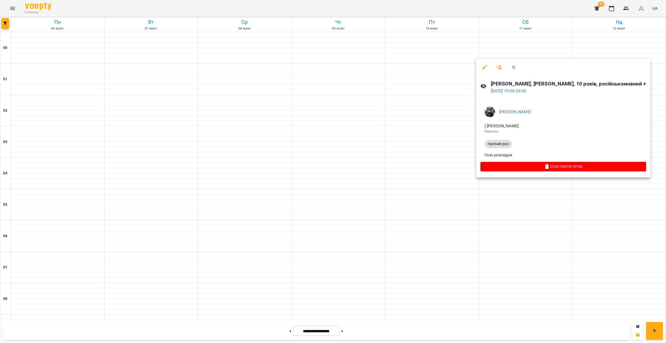
drag, startPoint x: 518, startPoint y: 226, endPoint x: 509, endPoint y: 217, distance: 13.0
click at [518, 226] on div at bounding box center [333, 171] width 666 height 343
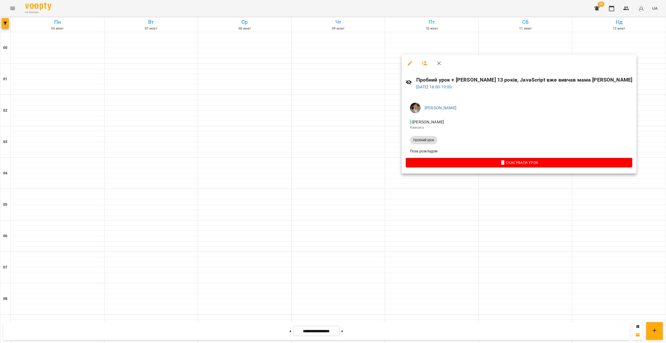
click at [465, 230] on div at bounding box center [333, 171] width 666 height 343
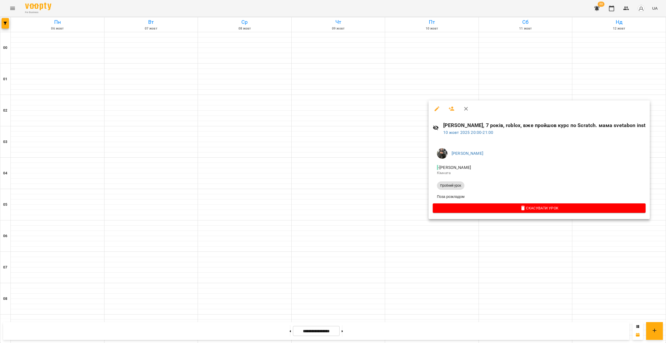
click at [523, 237] on div at bounding box center [333, 171] width 666 height 343
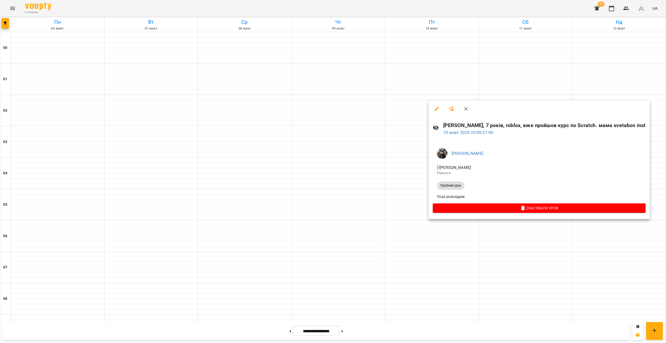
click at [523, 227] on div at bounding box center [333, 171] width 666 height 343
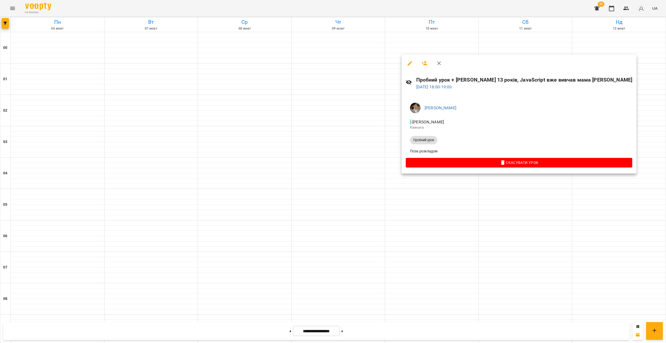
click at [446, 203] on div at bounding box center [333, 171] width 666 height 343
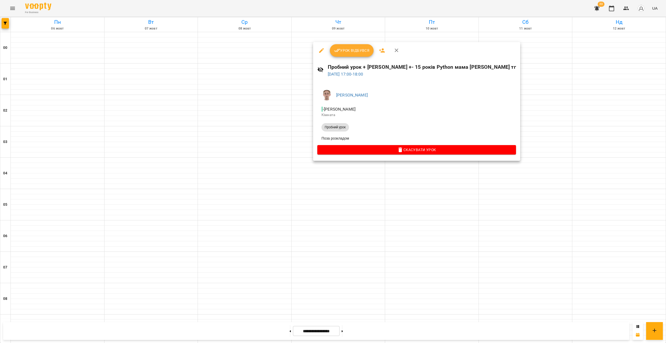
drag, startPoint x: 464, startPoint y: 227, endPoint x: 463, endPoint y: 209, distance: 18.6
click at [464, 227] on div at bounding box center [333, 171] width 666 height 343
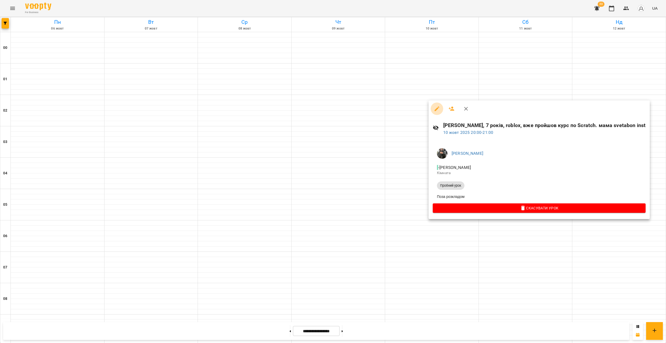
click at [436, 112] on button "button" at bounding box center [436, 109] width 13 height 13
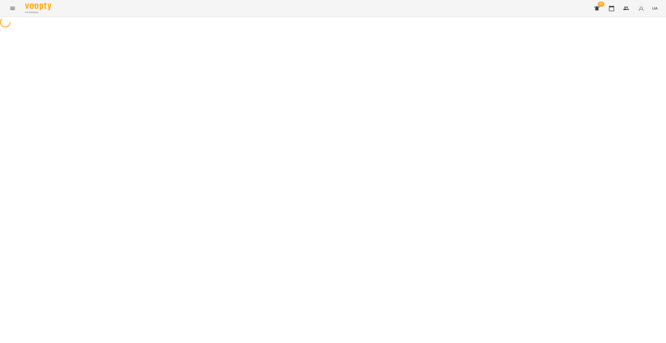
select select "**********"
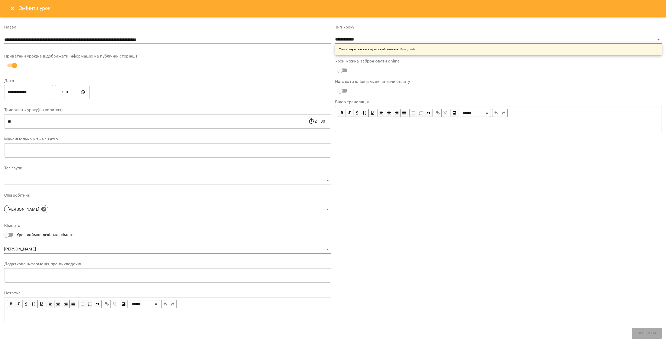
click at [182, 41] on input "**********" at bounding box center [167, 40] width 326 height 8
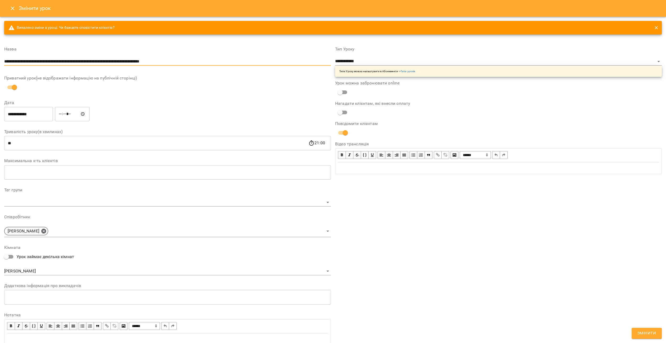
type input "**********"
click at [645, 328] on button "Змінити" at bounding box center [646, 333] width 30 height 11
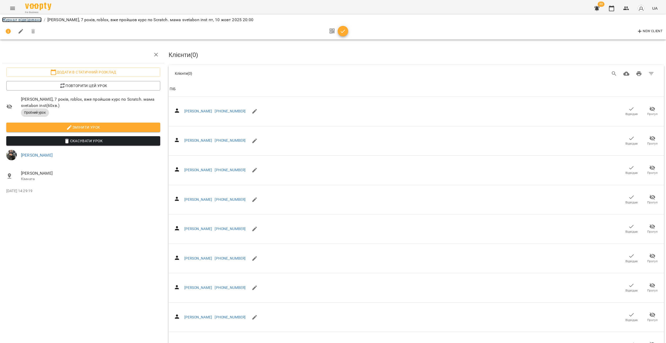
drag, startPoint x: 25, startPoint y: 20, endPoint x: 57, endPoint y: 6, distance: 34.5
click at [25, 20] on link "Журнал відвідувань" at bounding box center [22, 19] width 40 height 5
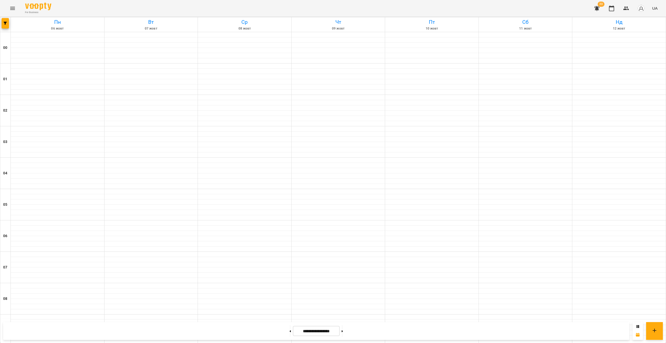
scroll to position [466, 0]
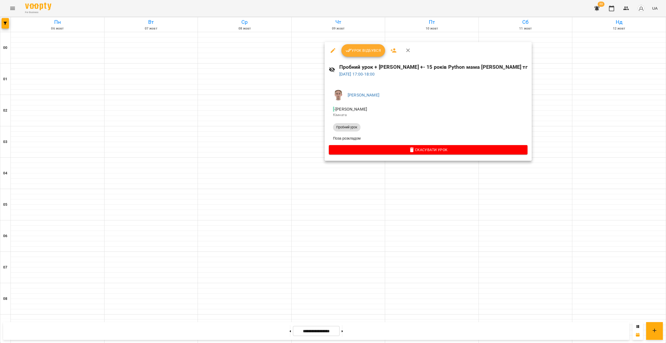
click at [451, 209] on div at bounding box center [333, 171] width 666 height 343
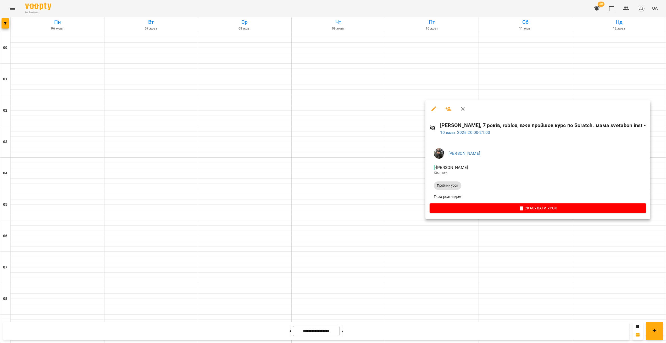
click at [454, 254] on div at bounding box center [333, 171] width 666 height 343
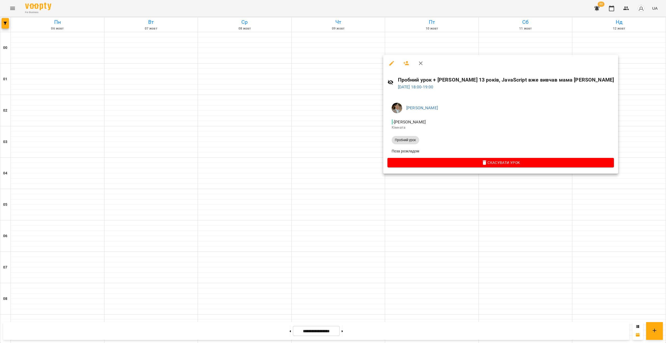
click at [418, 195] on div at bounding box center [333, 171] width 666 height 343
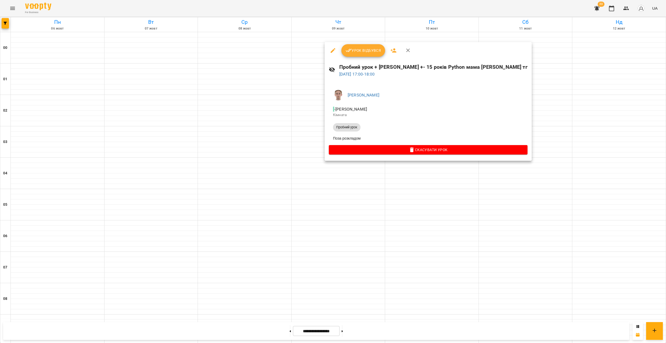
click at [359, 192] on div at bounding box center [333, 171] width 666 height 343
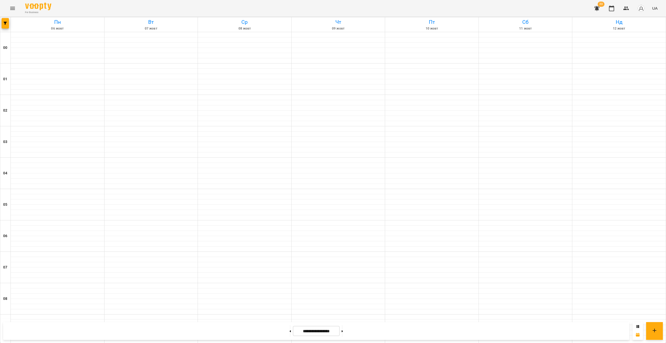
scroll to position [462, 0]
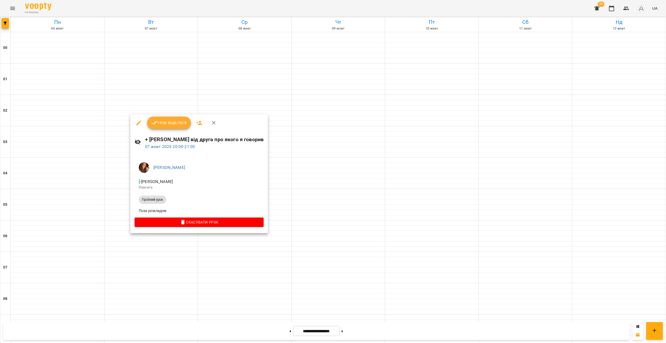
click at [221, 246] on div at bounding box center [333, 171] width 666 height 343
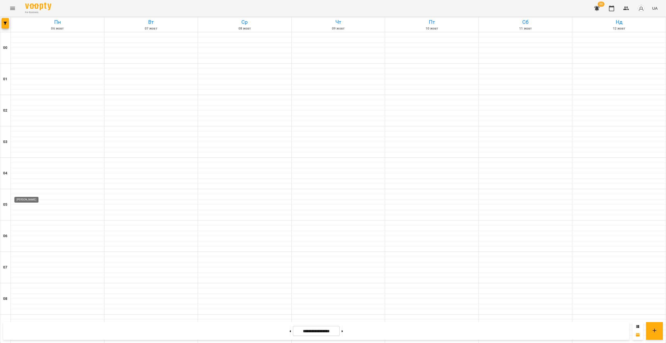
scroll to position [466, 0]
click at [289, 330] on button at bounding box center [289, 331] width 1 height 12
type input "**********"
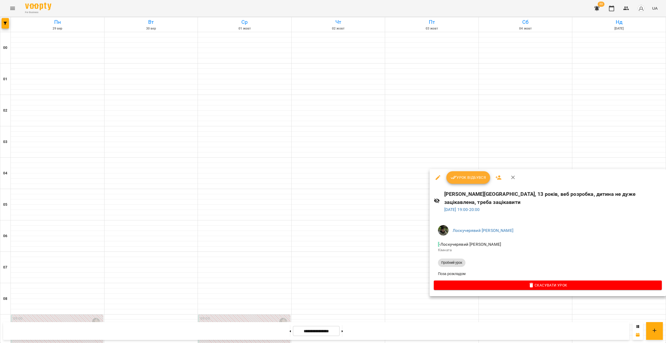
click at [596, 292] on div at bounding box center [333, 171] width 666 height 343
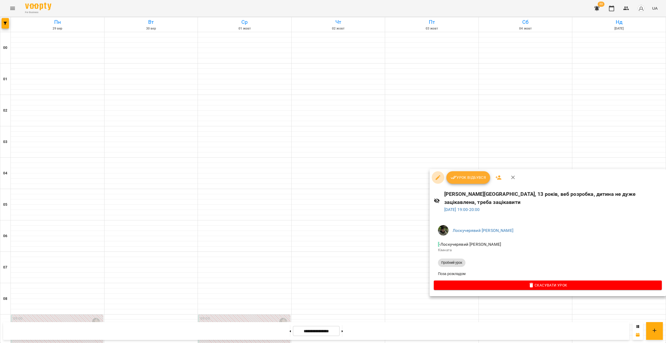
click at [433, 179] on button "button" at bounding box center [437, 177] width 13 height 13
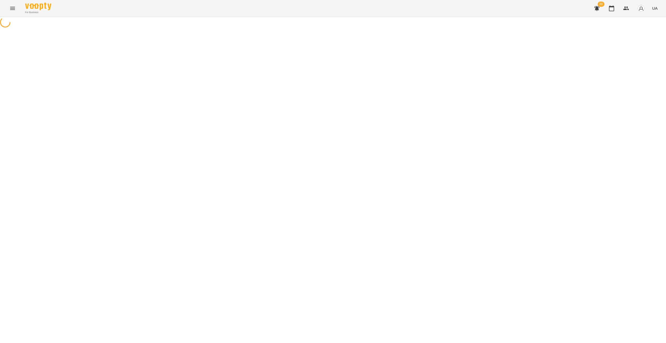
select select "**********"
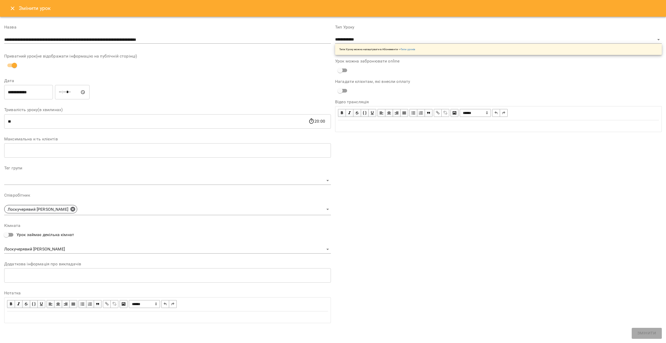
click at [183, 36] on input "**********" at bounding box center [167, 40] width 326 height 8
click at [183, 39] on input "**********" at bounding box center [167, 40] width 326 height 8
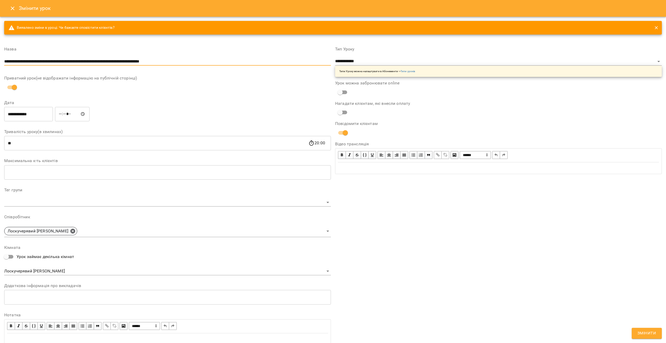
type input "**********"
click at [640, 332] on span "Змінити" at bounding box center [646, 333] width 19 height 7
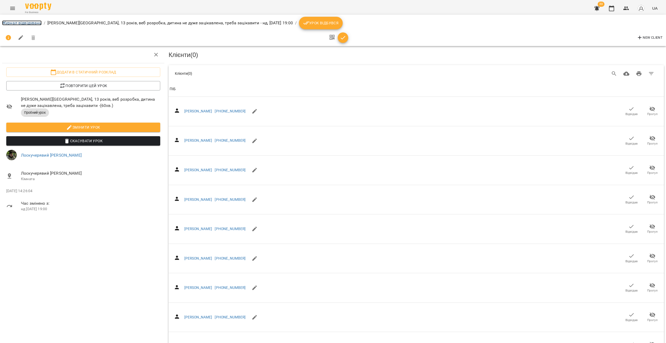
click at [25, 21] on link "Журнал відвідувань" at bounding box center [22, 22] width 40 height 5
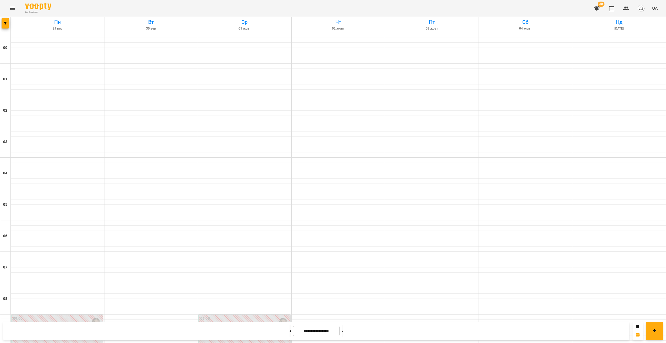
scroll to position [422, 0]
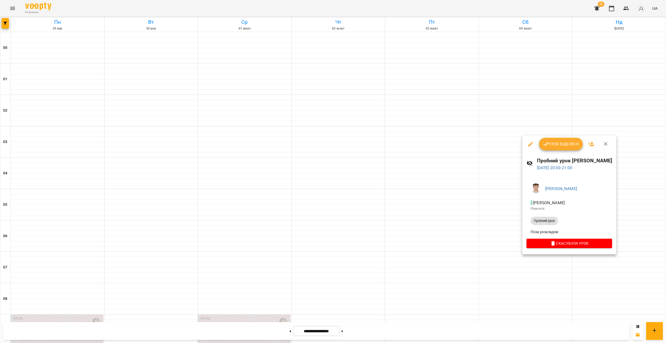
click at [528, 144] on icon "button" at bounding box center [530, 144] width 6 height 6
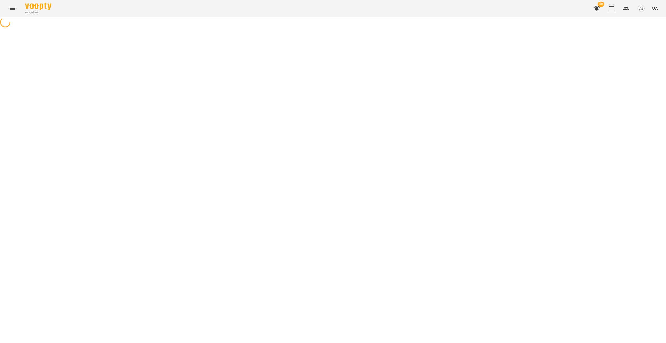
select select "**********"
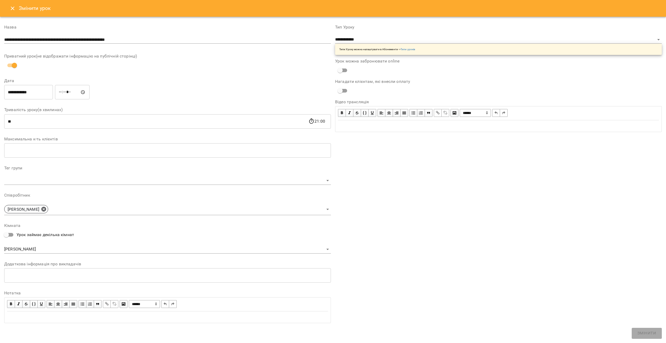
click at [139, 41] on input "**********" at bounding box center [167, 40] width 326 height 8
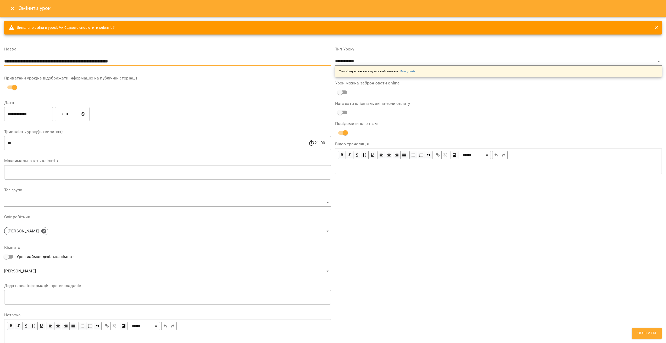
type input "**********"
click at [636, 332] on button "Змінити" at bounding box center [646, 333] width 30 height 11
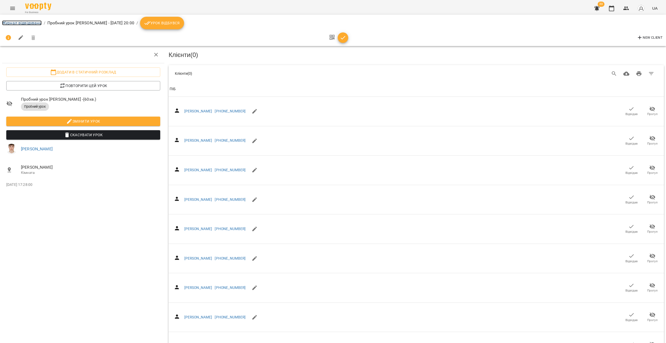
drag, startPoint x: 23, startPoint y: 23, endPoint x: 122, endPoint y: 35, distance: 99.9
click at [23, 23] on link "Журнал відвідувань" at bounding box center [22, 22] width 40 height 5
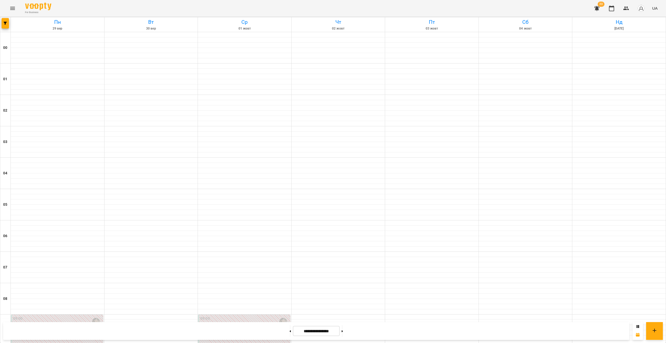
scroll to position [466, 0]
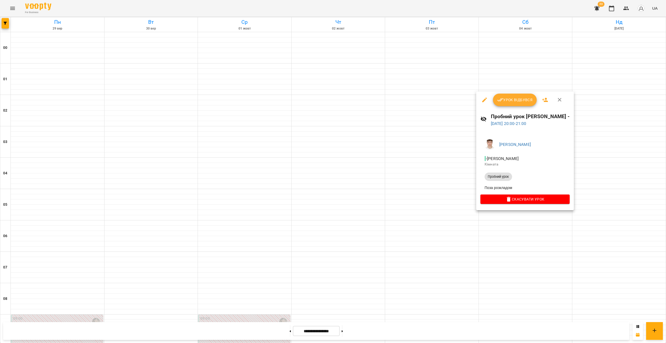
click at [517, 238] on div at bounding box center [333, 171] width 666 height 343
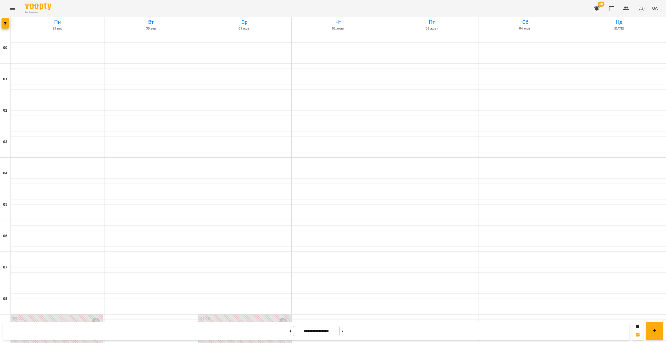
scroll to position [448, 0]
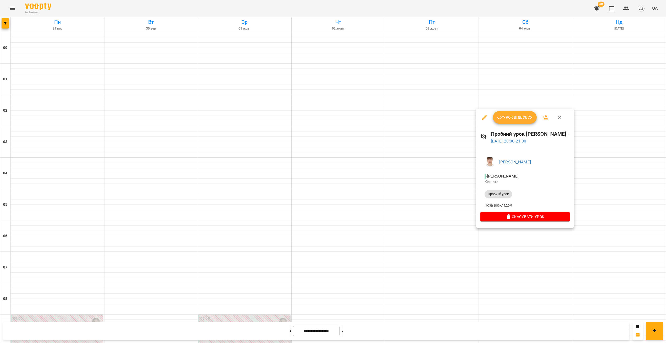
click at [536, 261] on div at bounding box center [333, 171] width 666 height 343
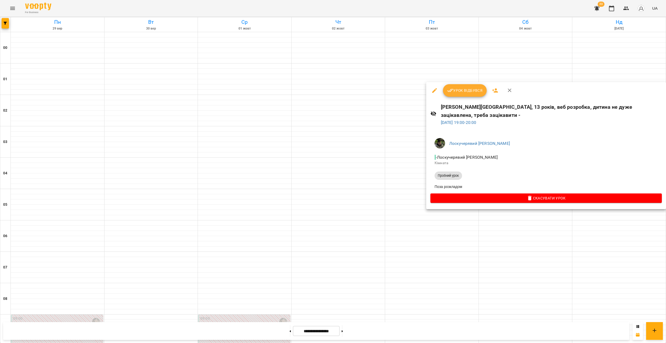
click at [557, 255] on div at bounding box center [333, 171] width 666 height 343
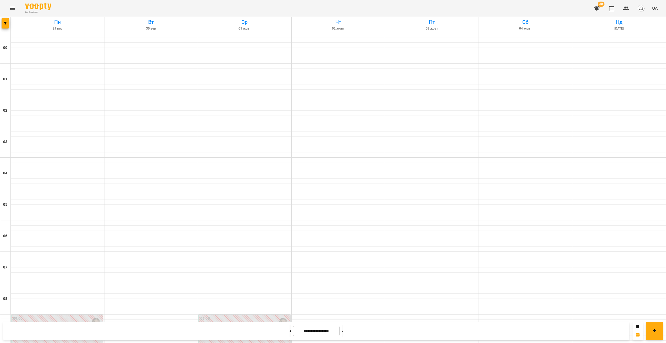
scroll to position [370, 0]
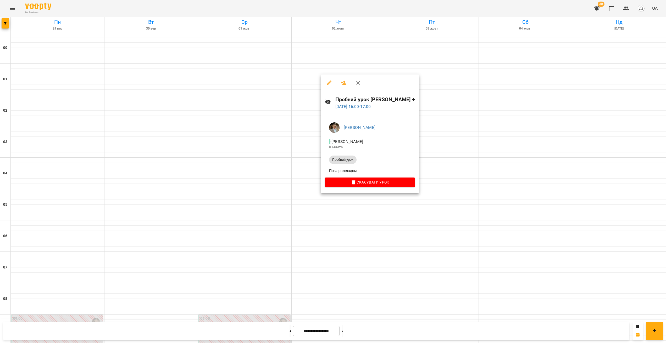
click at [338, 202] on div at bounding box center [333, 171] width 666 height 343
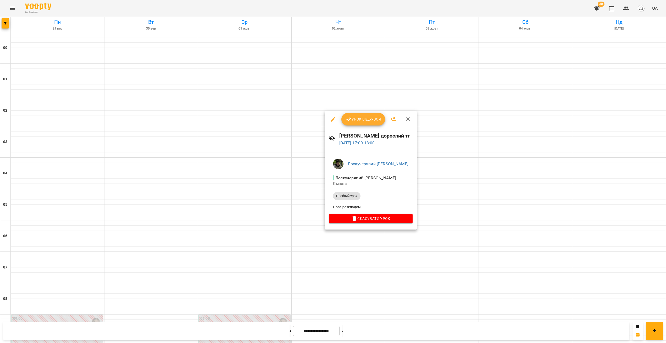
click at [279, 194] on div at bounding box center [333, 171] width 666 height 343
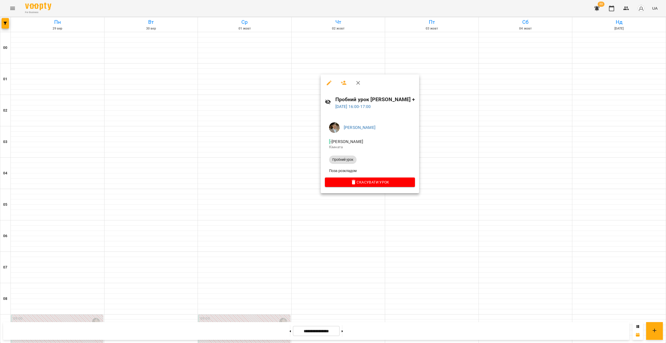
click at [328, 221] on div at bounding box center [333, 171] width 666 height 343
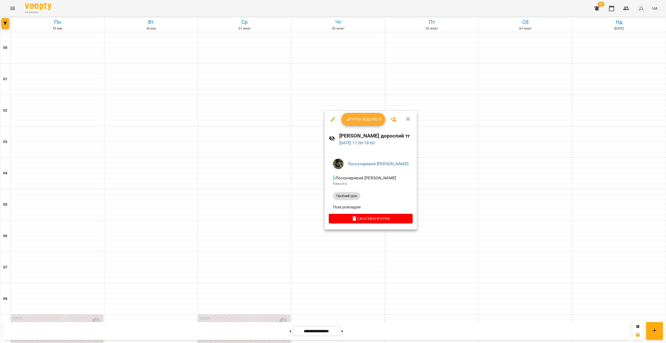
click at [311, 219] on div at bounding box center [333, 171] width 666 height 343
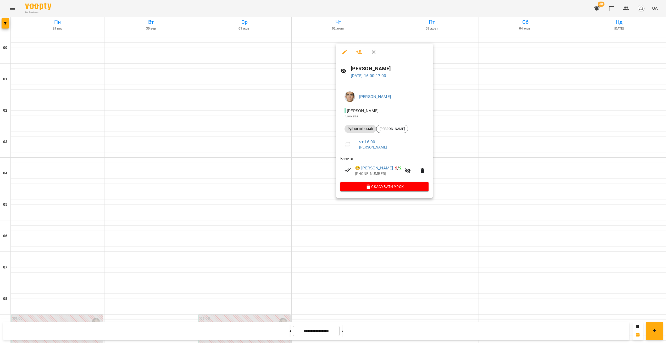
click at [308, 189] on div at bounding box center [333, 171] width 666 height 343
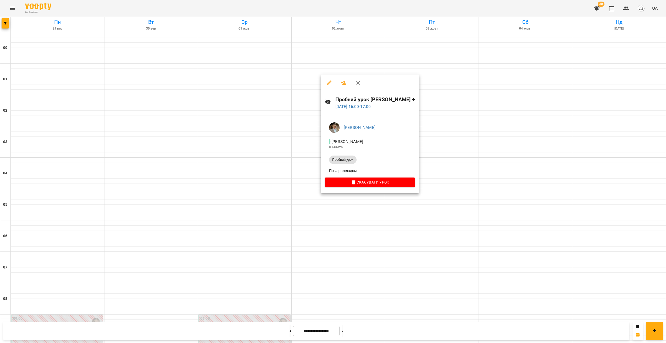
click at [298, 209] on div at bounding box center [333, 171] width 666 height 343
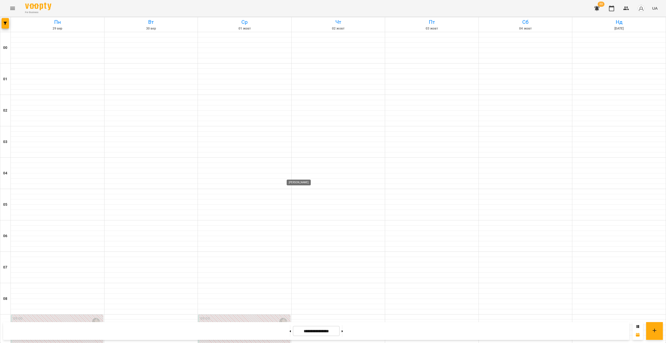
scroll to position [413, 0]
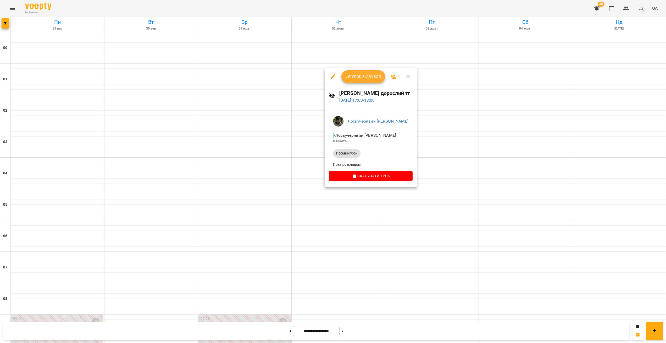
click at [301, 179] on div at bounding box center [333, 171] width 666 height 343
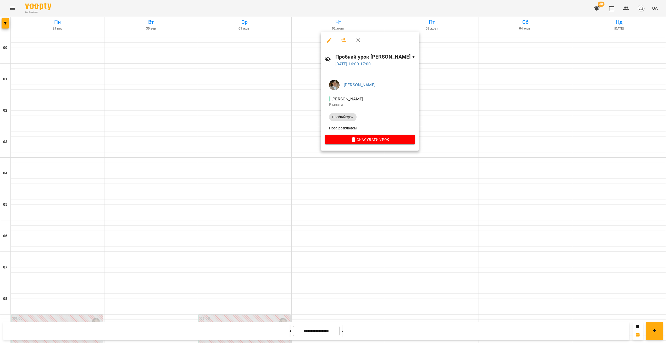
click at [303, 170] on div at bounding box center [333, 171] width 666 height 343
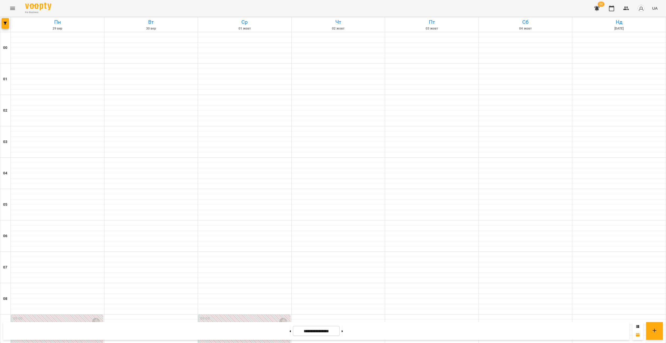
scroll to position [462, 0]
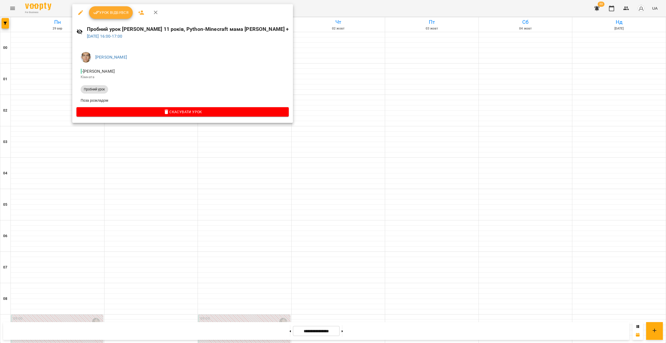
click at [148, 135] on div at bounding box center [333, 171] width 666 height 343
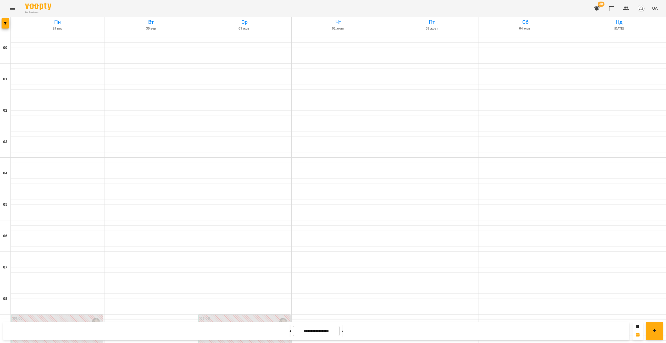
scroll to position [275, 0]
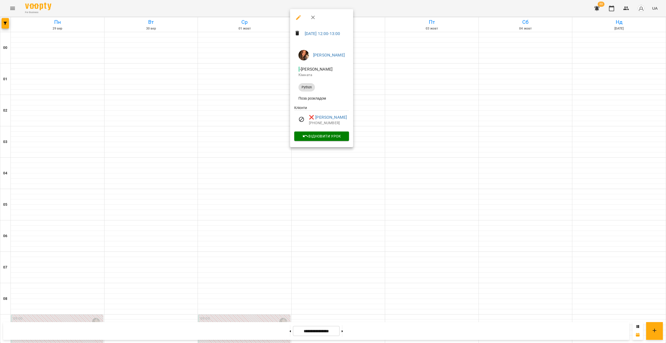
click at [313, 259] on div at bounding box center [333, 171] width 666 height 343
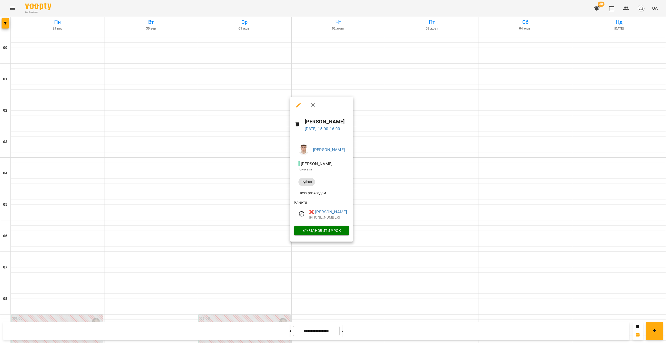
click at [318, 283] on div at bounding box center [333, 171] width 666 height 343
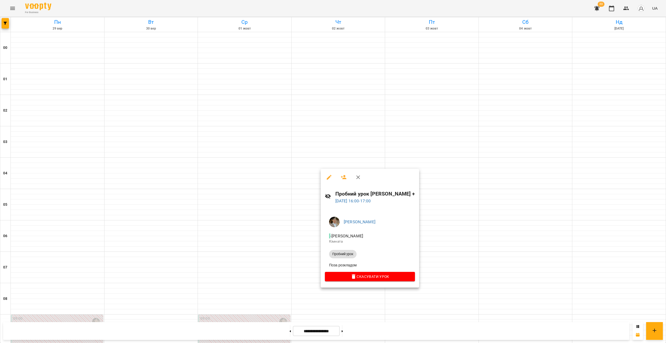
click at [334, 303] on div at bounding box center [333, 171] width 666 height 343
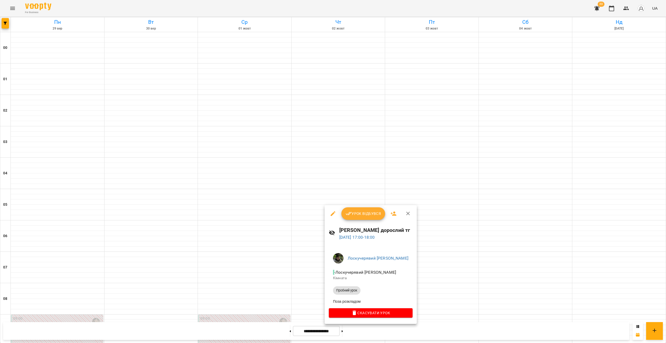
click at [314, 309] on div at bounding box center [333, 171] width 666 height 343
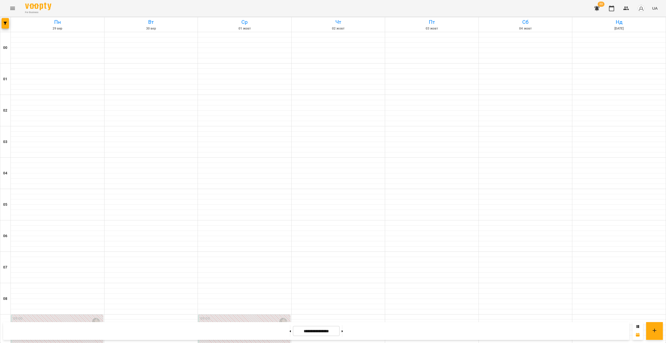
scroll to position [466, 0]
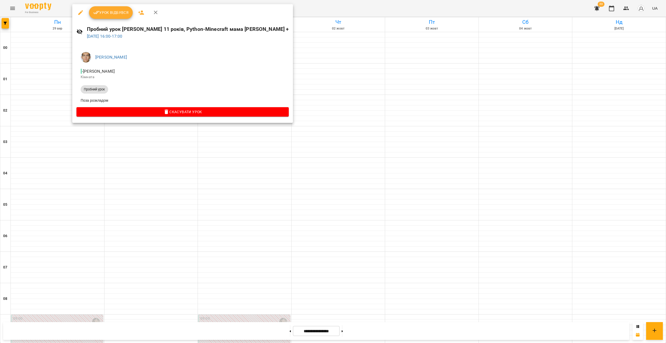
click at [174, 195] on div at bounding box center [333, 171] width 666 height 343
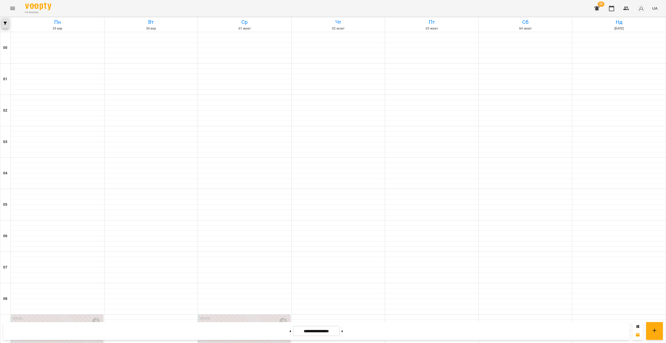
click at [7, 25] on icon "button" at bounding box center [5, 23] width 3 height 3
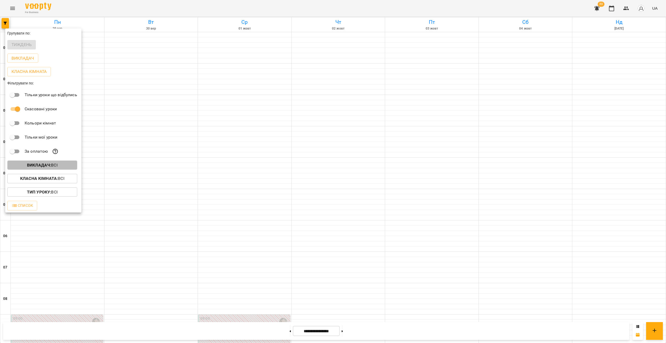
click at [45, 166] on b "Викладач :" at bounding box center [39, 165] width 24 height 5
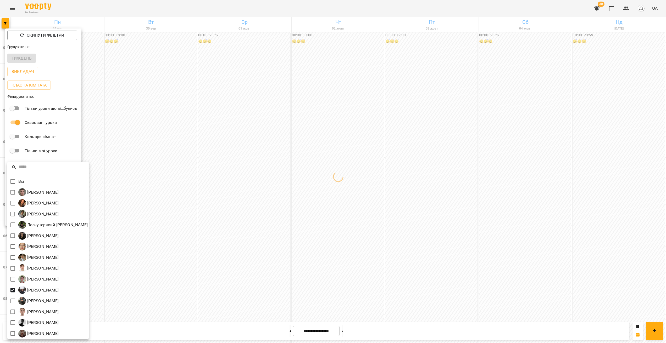
click at [247, 206] on div at bounding box center [333, 171] width 666 height 343
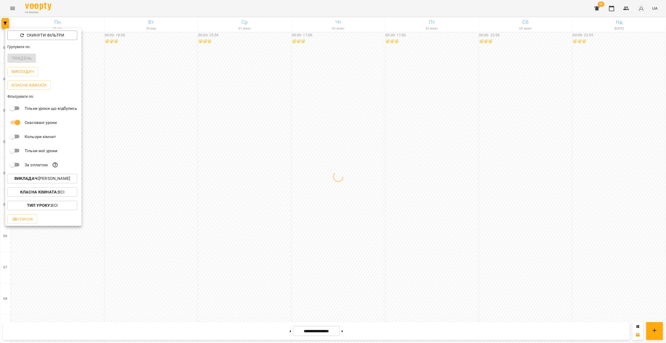
click at [242, 165] on div at bounding box center [333, 171] width 666 height 343
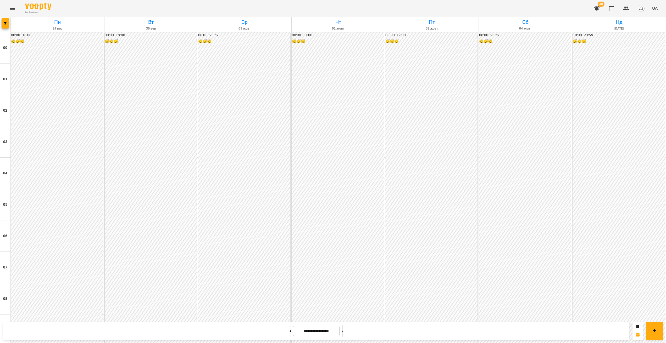
click at [343, 333] on button at bounding box center [341, 331] width 1 height 12
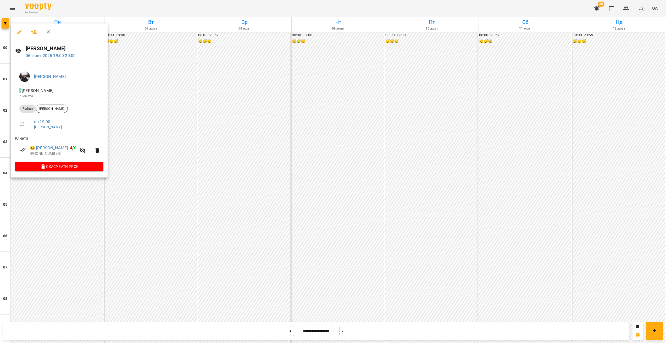
click at [220, 205] on div at bounding box center [333, 171] width 666 height 343
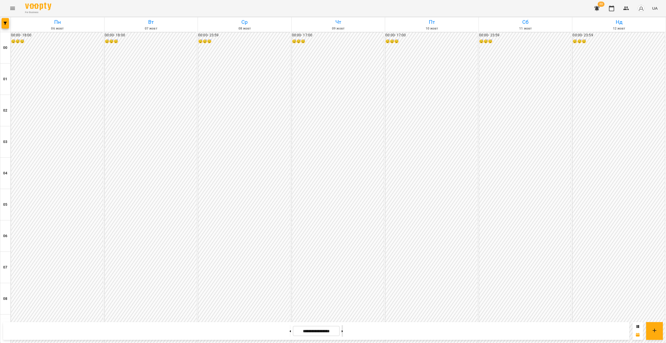
click at [343, 334] on button at bounding box center [341, 331] width 1 height 12
click at [343, 333] on button at bounding box center [341, 331] width 1 height 12
click at [289, 328] on button at bounding box center [289, 331] width 1 height 12
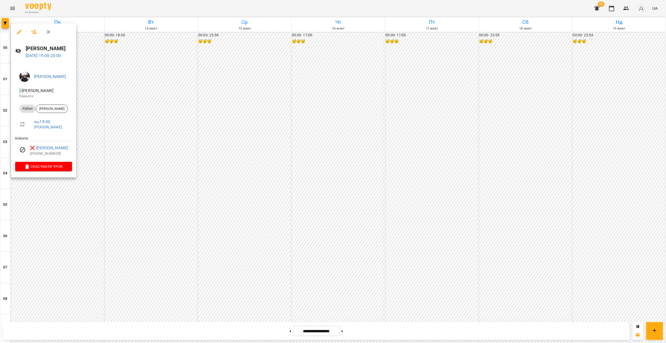
click at [68, 198] on div at bounding box center [333, 171] width 666 height 343
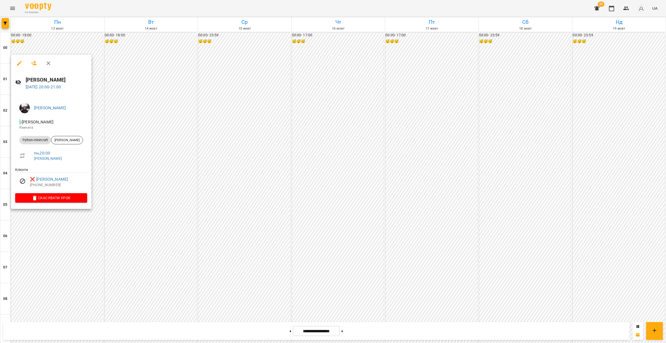
click at [74, 224] on div at bounding box center [333, 171] width 666 height 343
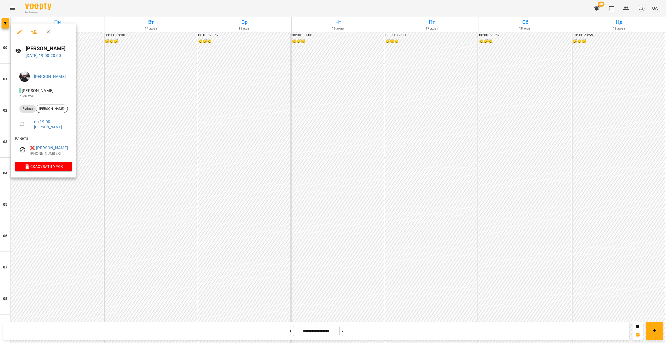
click at [163, 140] on div at bounding box center [333, 171] width 666 height 343
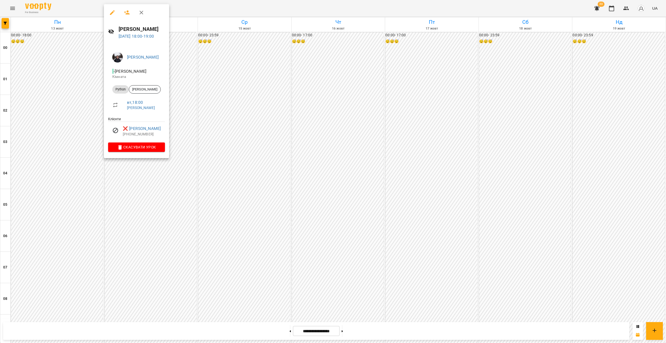
click at [71, 170] on div at bounding box center [333, 171] width 666 height 343
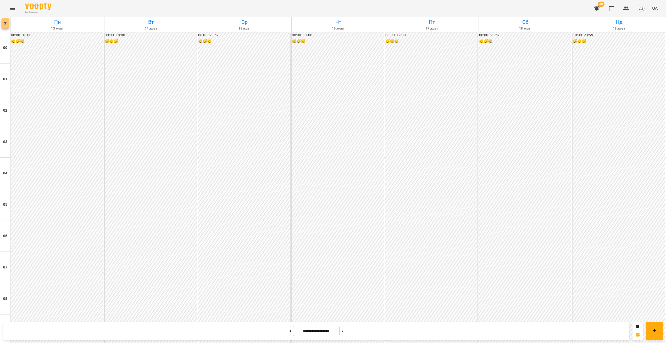
click at [6, 24] on icon "button" at bounding box center [5, 23] width 3 height 3
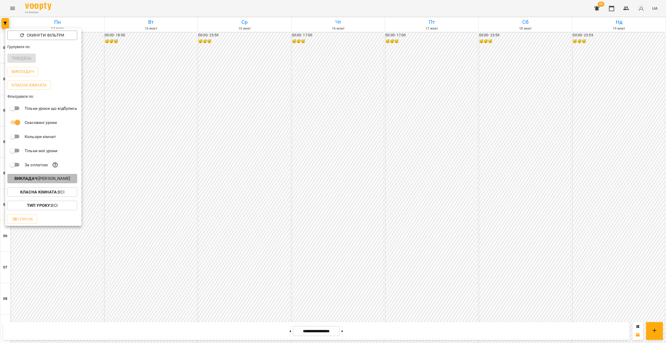
click at [47, 177] on p "Викладач : [PERSON_NAME]" at bounding box center [42, 179] width 56 height 6
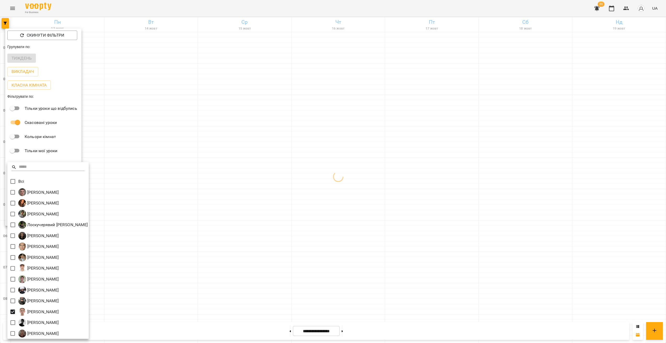
click at [251, 178] on div at bounding box center [333, 171] width 666 height 343
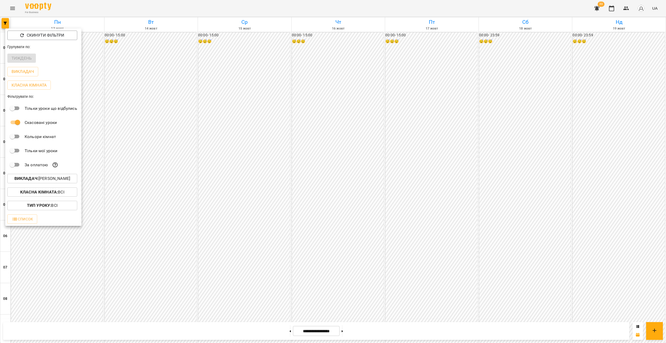
click at [262, 117] on div at bounding box center [333, 171] width 666 height 343
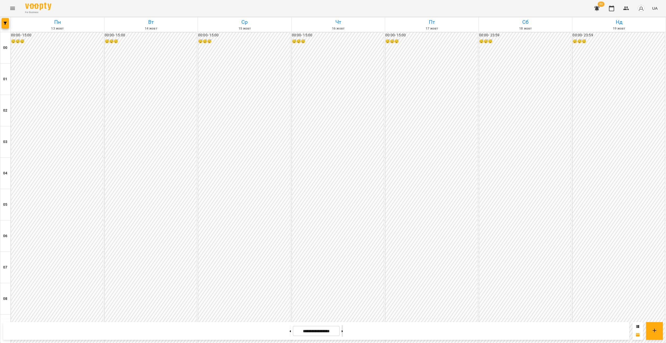
click at [343, 331] on button at bounding box center [341, 331] width 1 height 12
type input "**********"
click at [4, 18] on button "button" at bounding box center [5, 23] width 7 height 10
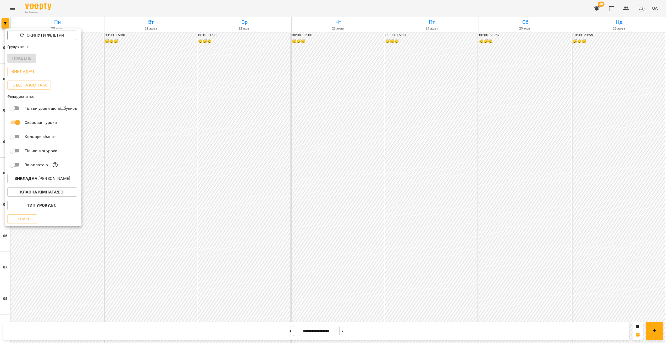
click at [46, 179] on p "Викладач : [PERSON_NAME]" at bounding box center [42, 179] width 56 height 6
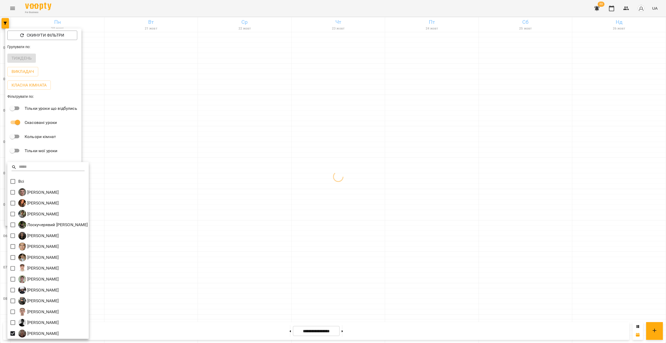
click at [204, 229] on div at bounding box center [333, 171] width 666 height 343
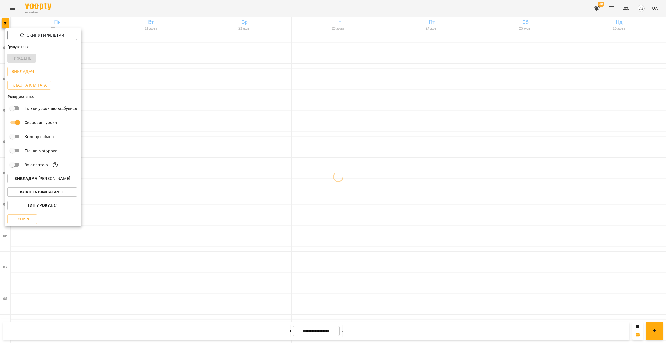
click at [213, 160] on div at bounding box center [333, 171] width 666 height 343
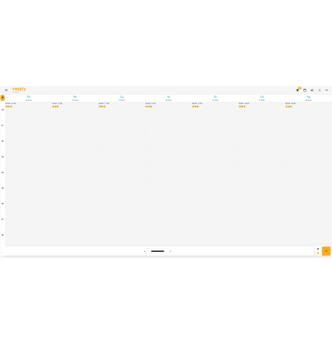
scroll to position [425, 0]
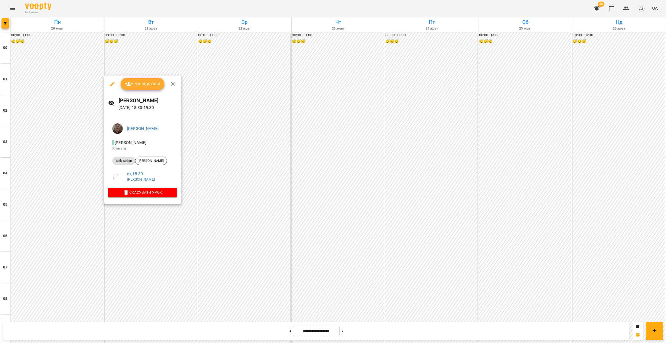
click at [165, 222] on div at bounding box center [333, 171] width 666 height 343
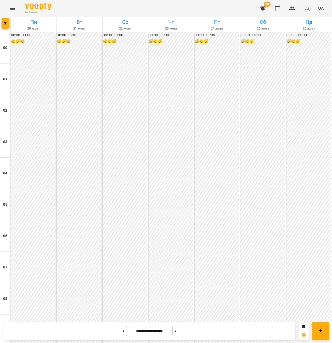
click at [12, 12] on button "Menu" at bounding box center [12, 8] width 13 height 13
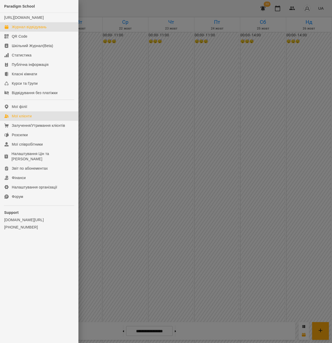
click at [44, 119] on link "Мої клієнти" at bounding box center [39, 115] width 78 height 9
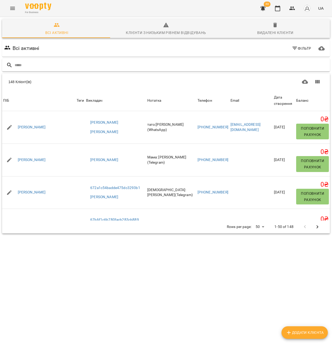
click at [29, 68] on input "text" at bounding box center [171, 65] width 313 height 9
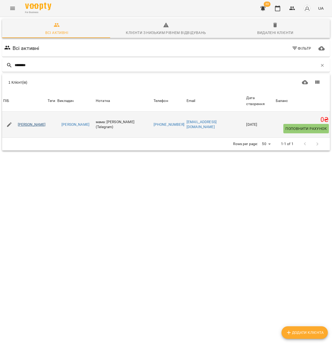
type input "********"
click at [35, 122] on link "[PERSON_NAME]" at bounding box center [32, 124] width 28 height 5
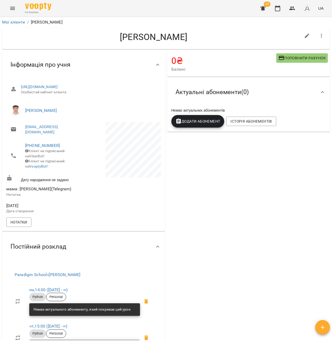
click at [318, 35] on icon "button" at bounding box center [321, 36] width 6 height 6
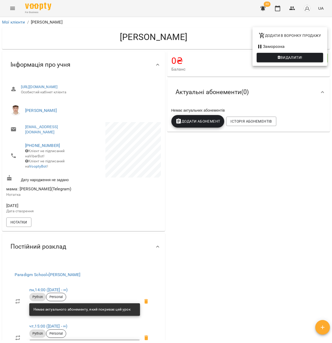
click at [249, 183] on div at bounding box center [166, 171] width 332 height 343
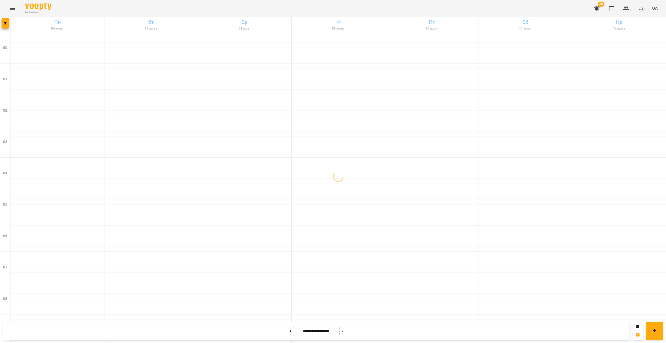
click at [15, 8] on icon "Menu" at bounding box center [12, 8] width 5 height 3
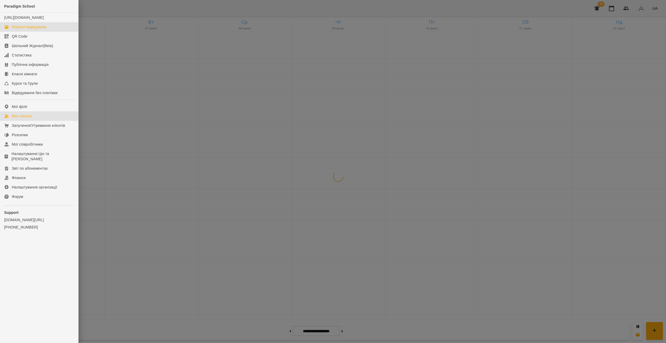
click at [29, 121] on link "Мої клієнти" at bounding box center [39, 115] width 78 height 9
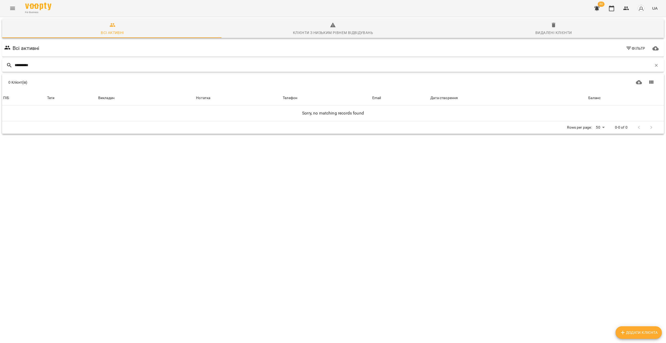
click at [24, 67] on input "**********" at bounding box center [333, 65] width 637 height 9
click at [29, 68] on input "**********" at bounding box center [333, 65] width 637 height 9
click at [19, 67] on input "**********" at bounding box center [333, 65] width 637 height 9
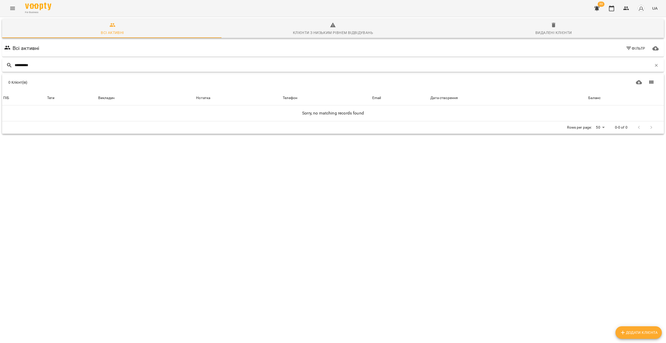
click at [19, 67] on input "**********" at bounding box center [333, 65] width 637 height 9
click at [94, 68] on input "**********" at bounding box center [333, 65] width 637 height 9
click at [29, 67] on input "**********" at bounding box center [333, 65] width 637 height 9
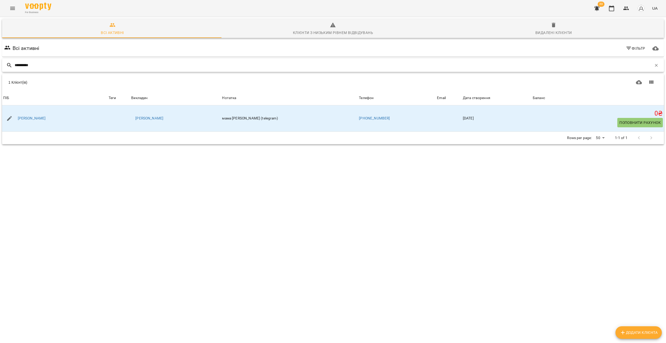
type input "**********"
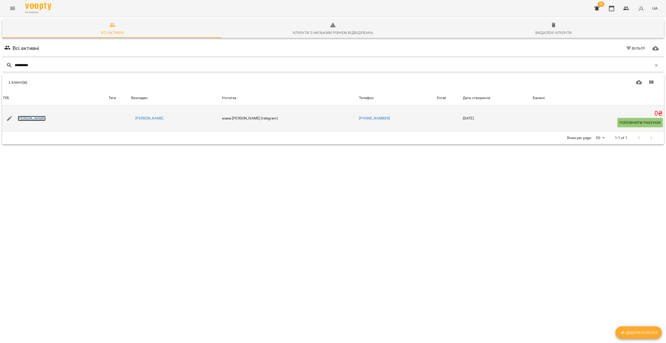
click at [35, 120] on link "[PERSON_NAME]" at bounding box center [32, 118] width 28 height 5
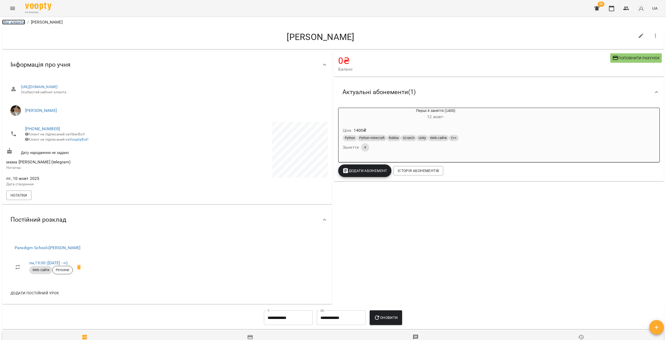
click at [21, 22] on link "Мої клієнти" at bounding box center [13, 22] width 23 height 5
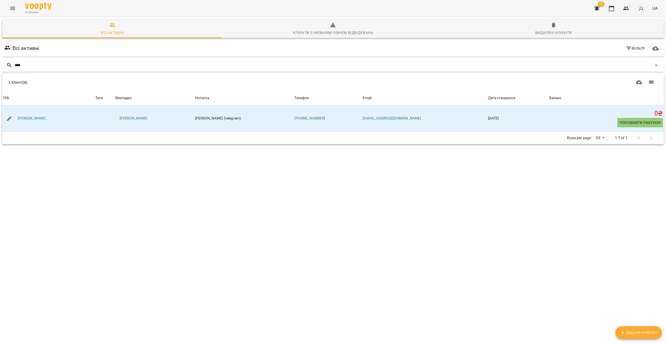
type input "****"
